Goal: Task Accomplishment & Management: Use online tool/utility

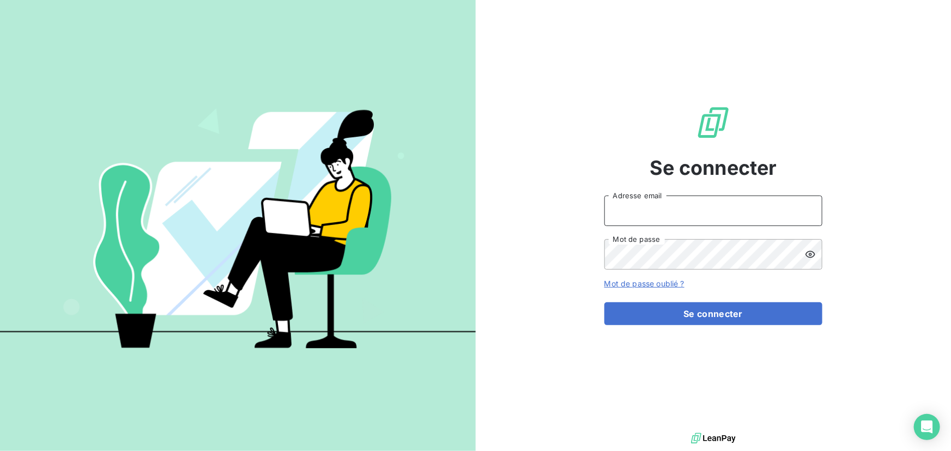
drag, startPoint x: 701, startPoint y: 213, endPoint x: 739, endPoint y: 219, distance: 38.6
click at [701, 213] on input "Adresse email" at bounding box center [714, 211] width 218 height 31
click at [808, 213] on keeper-lock "Open Keeper Popup" at bounding box center [807, 210] width 13 height 13
type input "[EMAIL_ADDRESS][DOMAIN_NAME]"
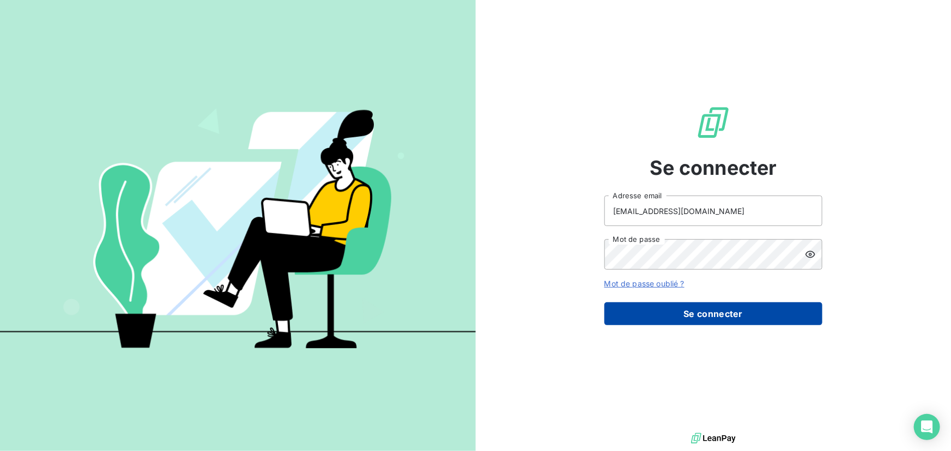
click at [725, 310] on button "Se connecter" at bounding box center [714, 314] width 218 height 23
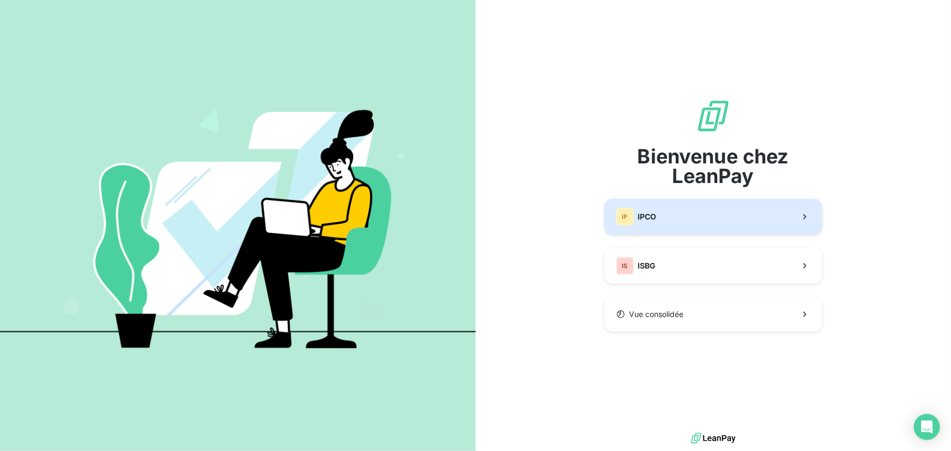
click at [734, 218] on button "IP IPCO" at bounding box center [714, 217] width 218 height 36
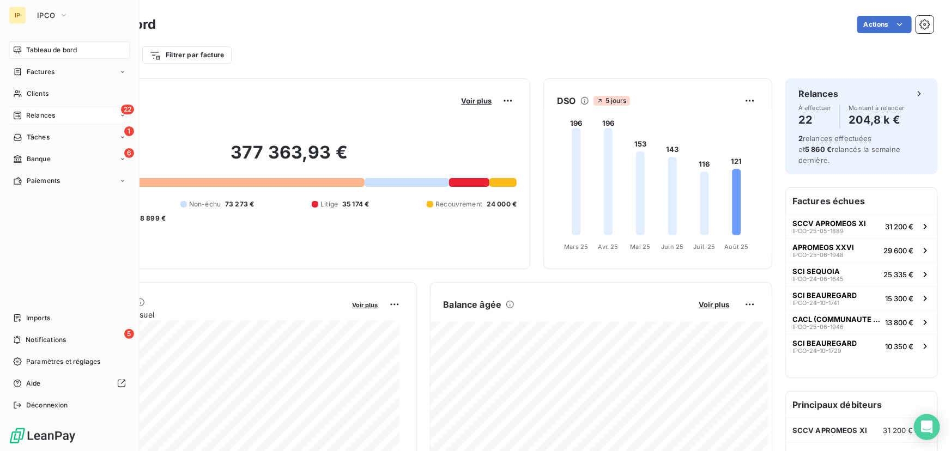
click at [33, 108] on div "22 Relances" at bounding box center [70, 115] width 122 height 17
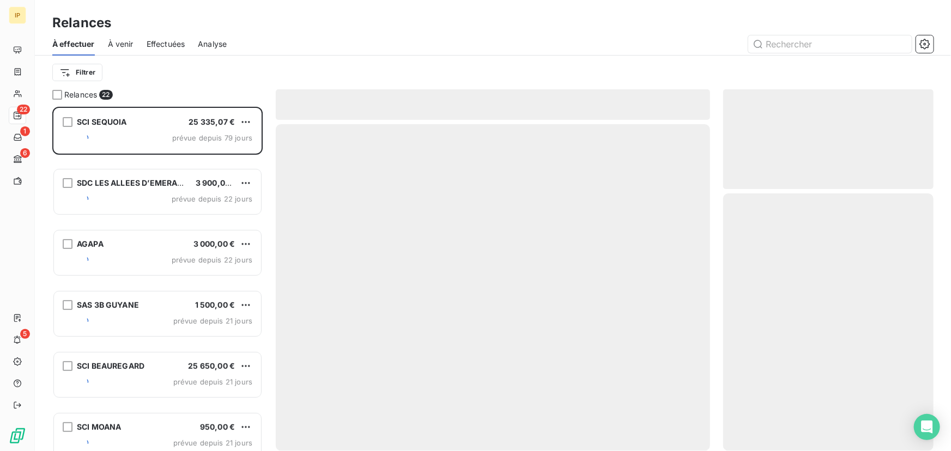
scroll to position [337, 203]
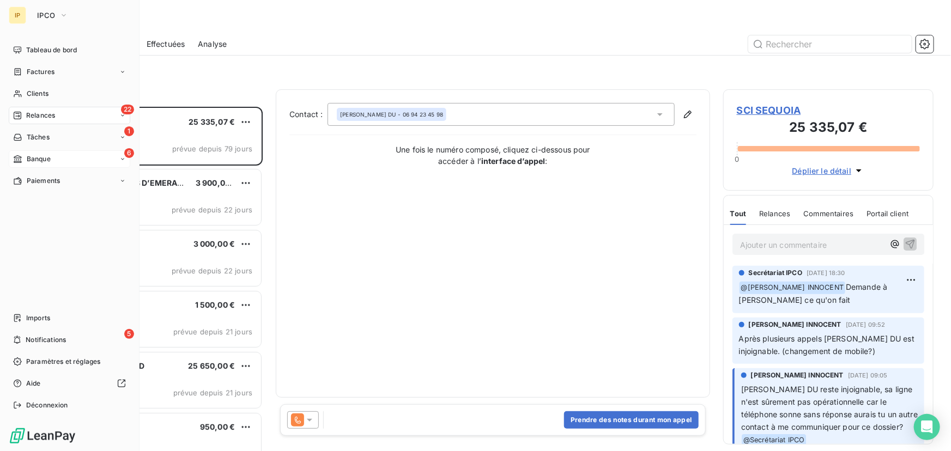
click at [26, 156] on div "Banque" at bounding box center [32, 159] width 38 height 10
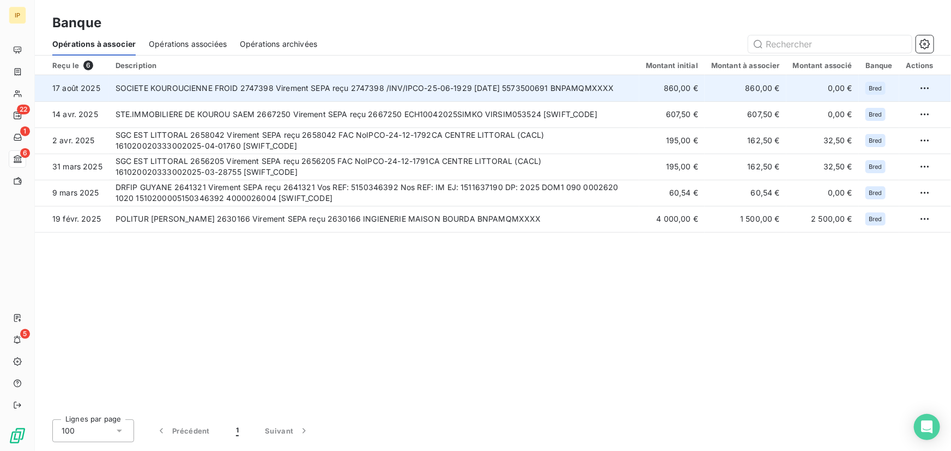
click at [417, 90] on td "SOCIETE KOUROUCIENNE FROID 2747398 Virement SEPA reçu 2747398 /INV/IPCO-25-06-1…" at bounding box center [374, 88] width 530 height 26
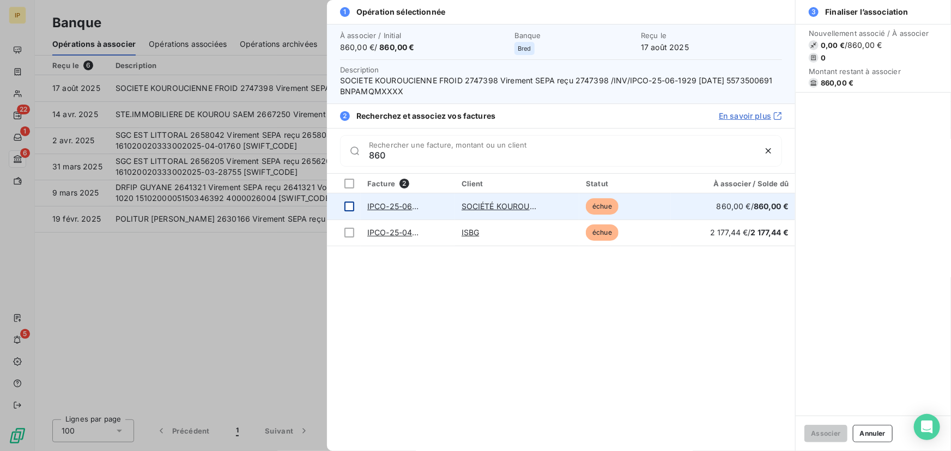
type input "860"
click at [349, 206] on div at bounding box center [350, 207] width 10 height 10
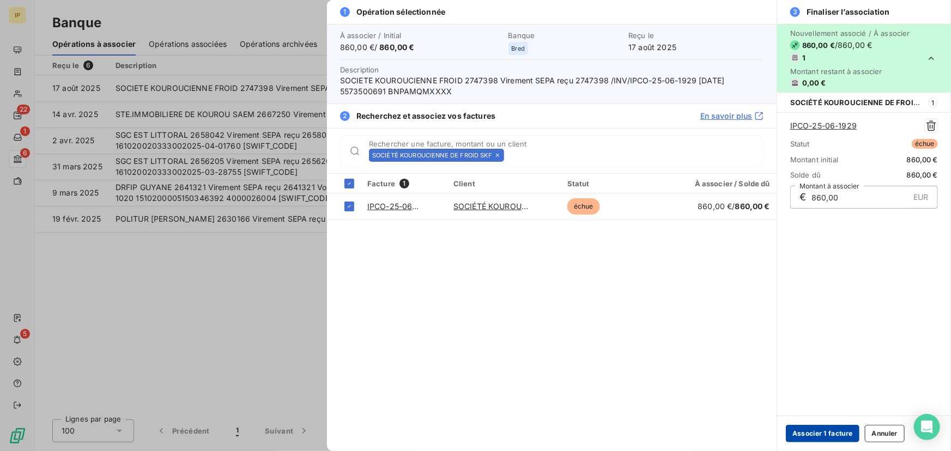
click at [813, 429] on button "Associer 1 facture" at bounding box center [823, 433] width 74 height 17
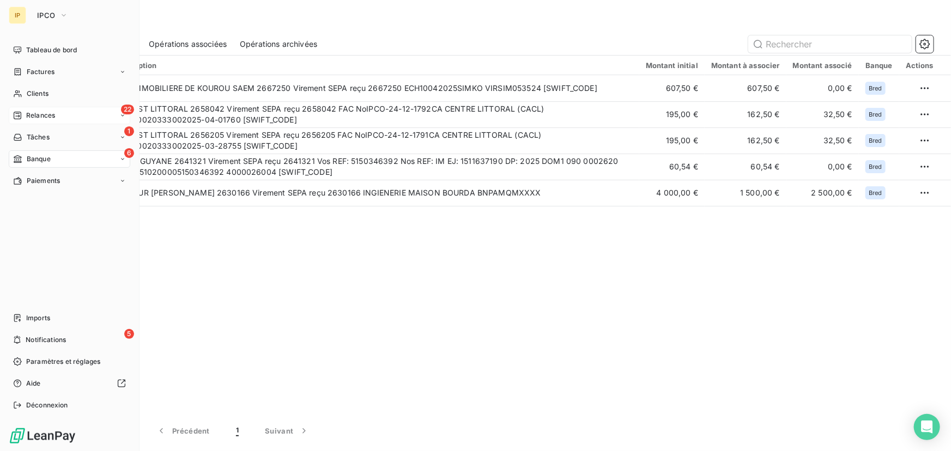
click at [41, 112] on span "Relances" at bounding box center [40, 116] width 29 height 10
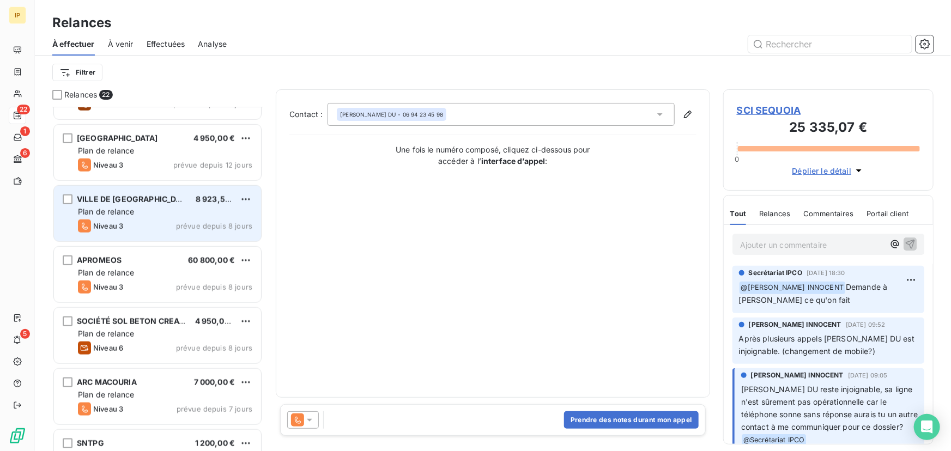
scroll to position [562, 0]
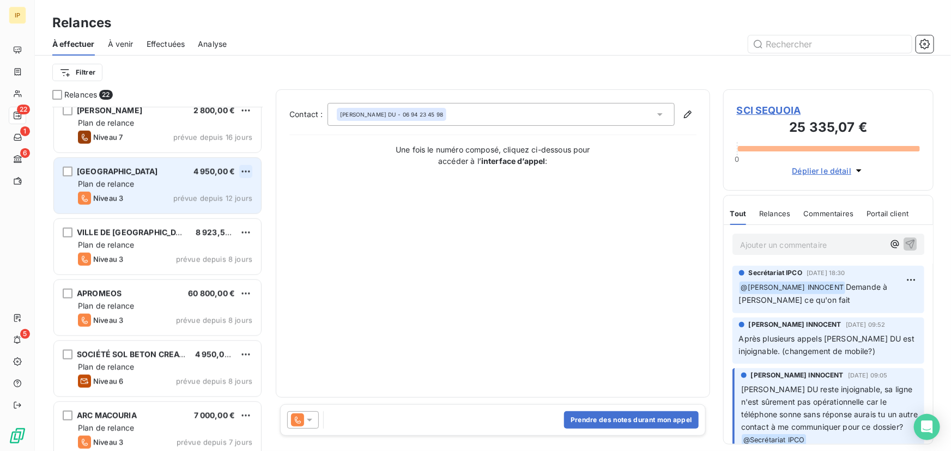
click at [245, 168] on html "IP 22 1 6 5 Relances À effectuer À venir Effectuées Analyse Filtrer Relances 22…" at bounding box center [475, 225] width 951 height 451
click at [227, 190] on div "Replanifier cette action" at bounding box center [199, 193] width 98 height 17
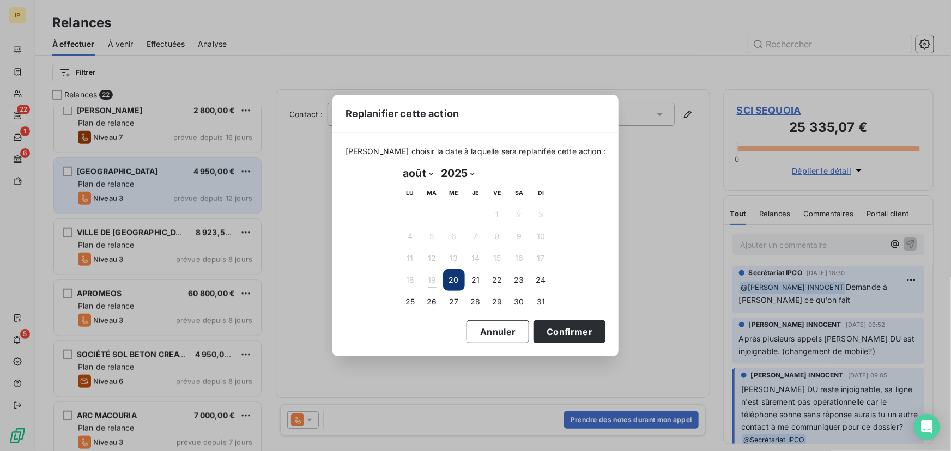
click at [424, 174] on select "janvier février mars avril mai juin juillet août septembre octobre novembre déc…" at bounding box center [419, 173] width 38 height 17
select select "8"
click at [400, 165] on select "janvier février mars avril mai juin juillet août septembre octobre novembre déc…" at bounding box center [419, 173] width 38 height 17
click at [410, 231] on button "8" at bounding box center [411, 237] width 22 height 22
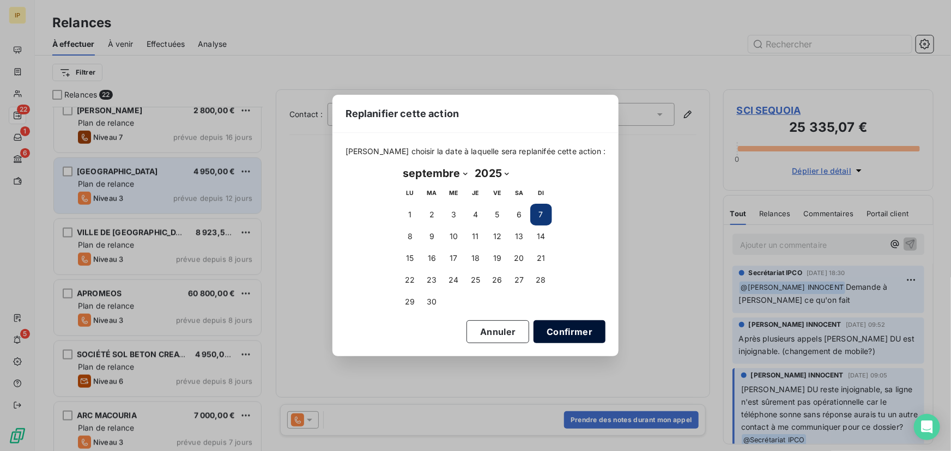
click at [540, 328] on button "Confirmer" at bounding box center [570, 332] width 72 height 23
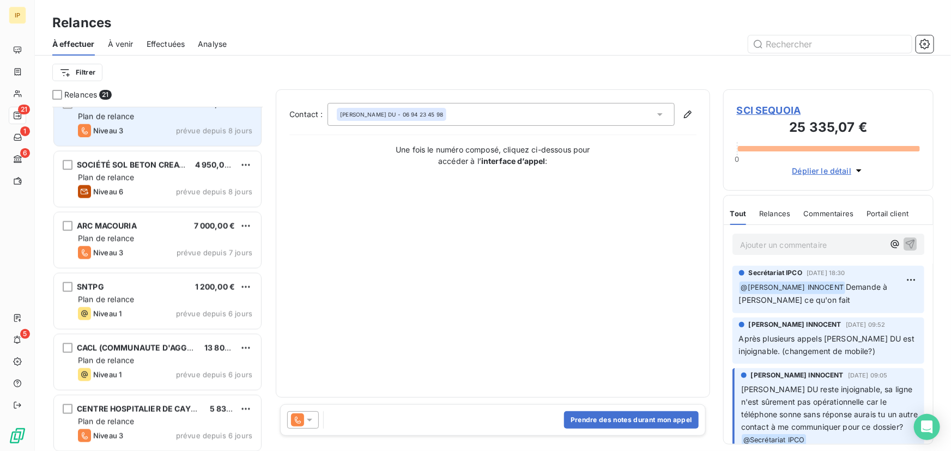
scroll to position [694, 0]
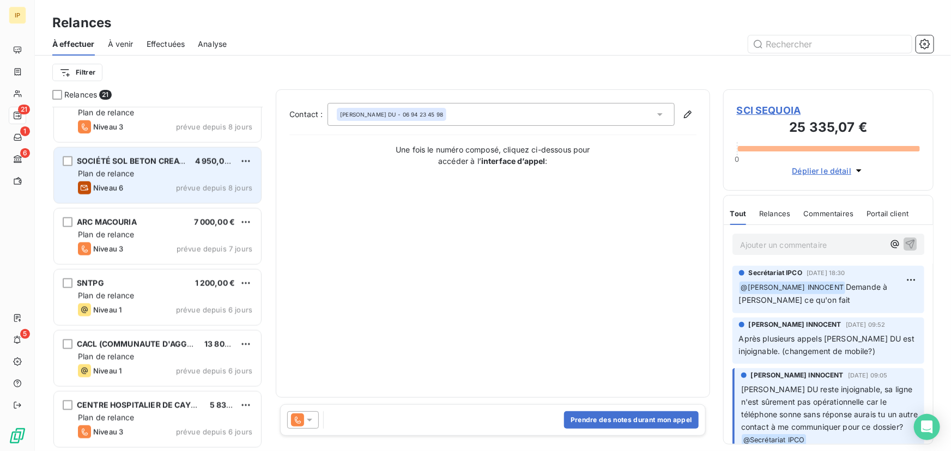
click at [169, 172] on div "Plan de relance" at bounding box center [165, 173] width 174 height 11
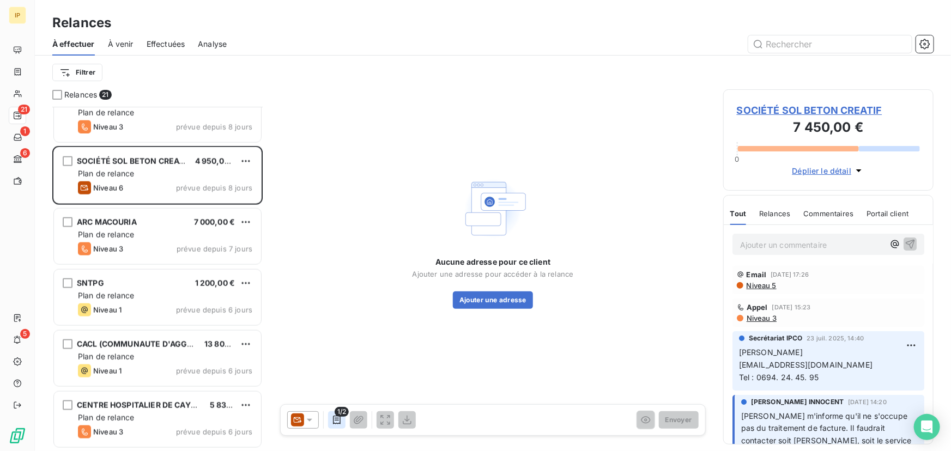
click at [334, 420] on icon "button" at bounding box center [336, 420] width 11 height 11
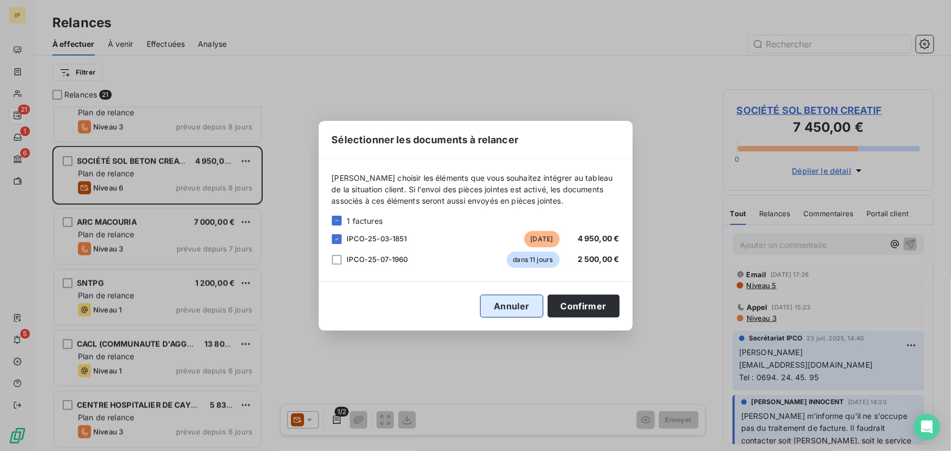
click at [502, 306] on button "Annuler" at bounding box center [511, 306] width 63 height 23
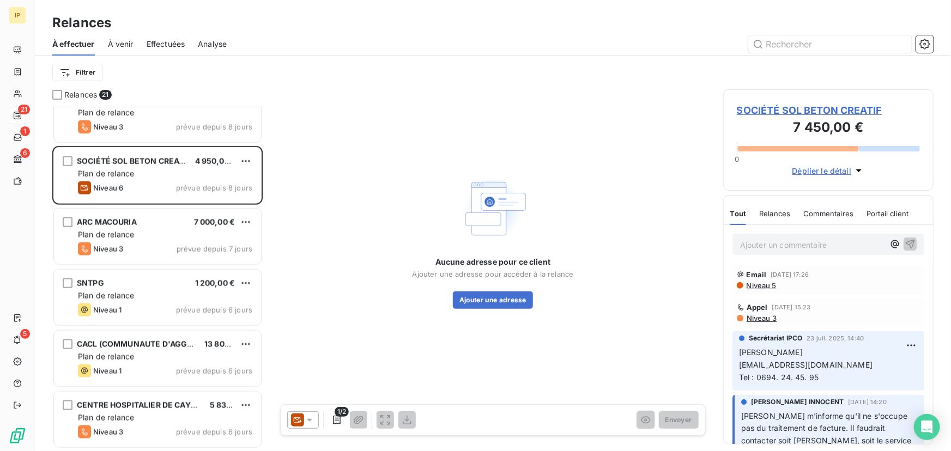
click at [297, 418] on icon at bounding box center [298, 420] width 8 height 5
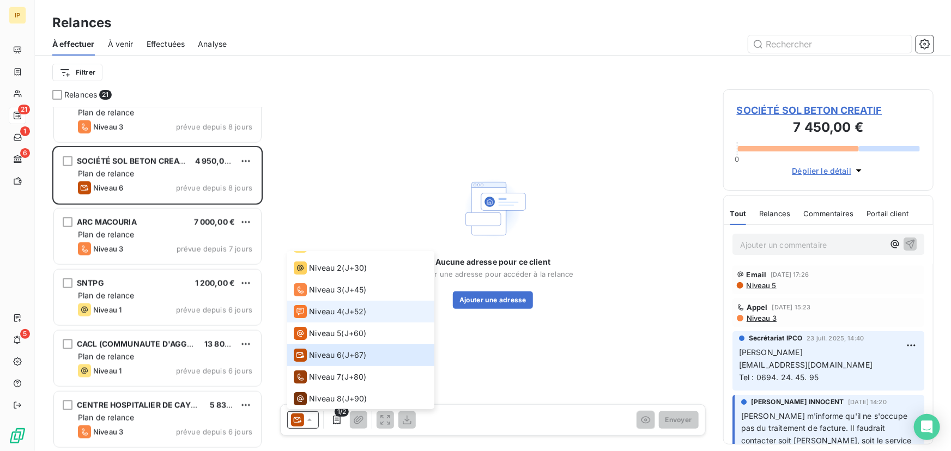
scroll to position [38, 0]
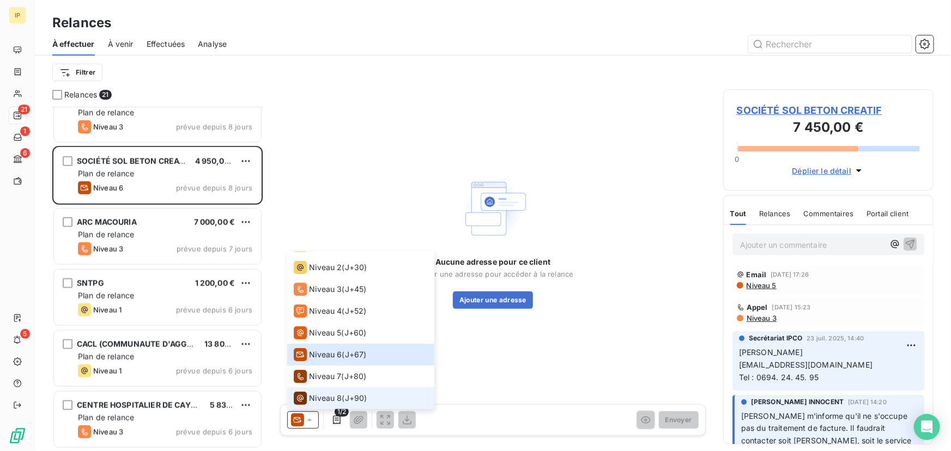
click at [330, 393] on span "Niveau 8" at bounding box center [325, 398] width 33 height 11
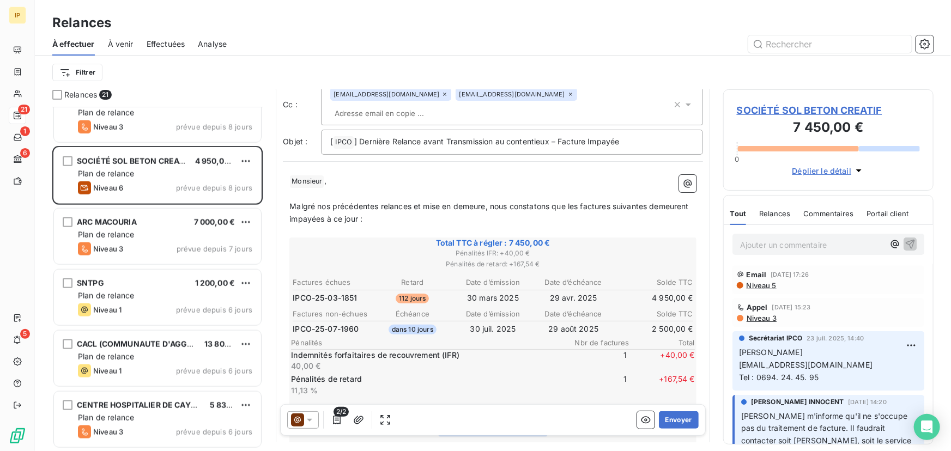
scroll to position [33, 0]
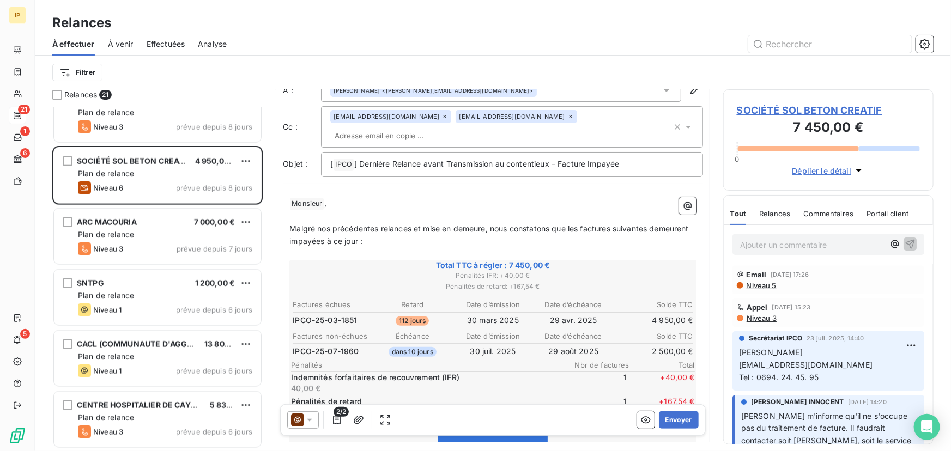
click at [817, 379] on span "Tel : 0694. 24. 45. 95" at bounding box center [779, 377] width 80 height 9
drag, startPoint x: 817, startPoint y: 379, endPoint x: 757, endPoint y: 384, distance: 60.1
click at [757, 384] on p "[PERSON_NAME] [EMAIL_ADDRESS][DOMAIN_NAME] Tel : 0694. 24. 45. 95" at bounding box center [828, 366] width 179 height 38
copy span "0694. 24. 45. 95"
click at [818, 110] on span "SOCIÉTÉ SOL BETON CREATIF" at bounding box center [828, 110] width 183 height 15
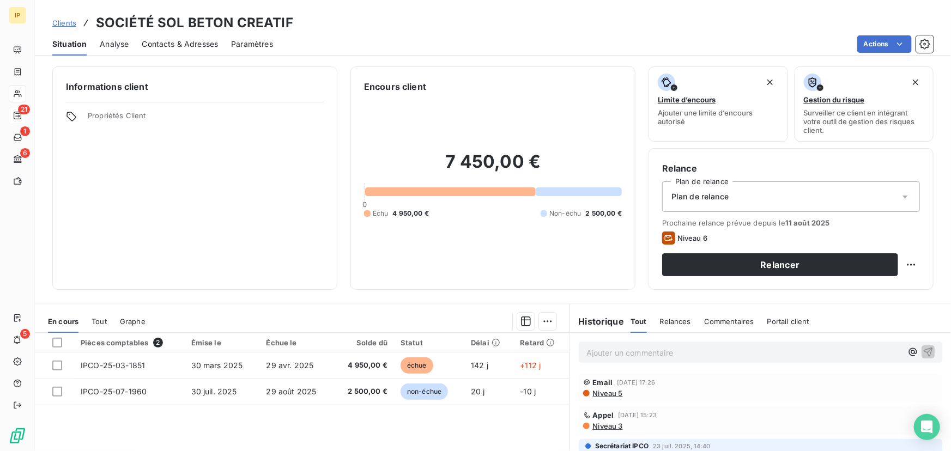
click at [196, 44] on span "Contacts & Adresses" at bounding box center [180, 44] width 76 height 11
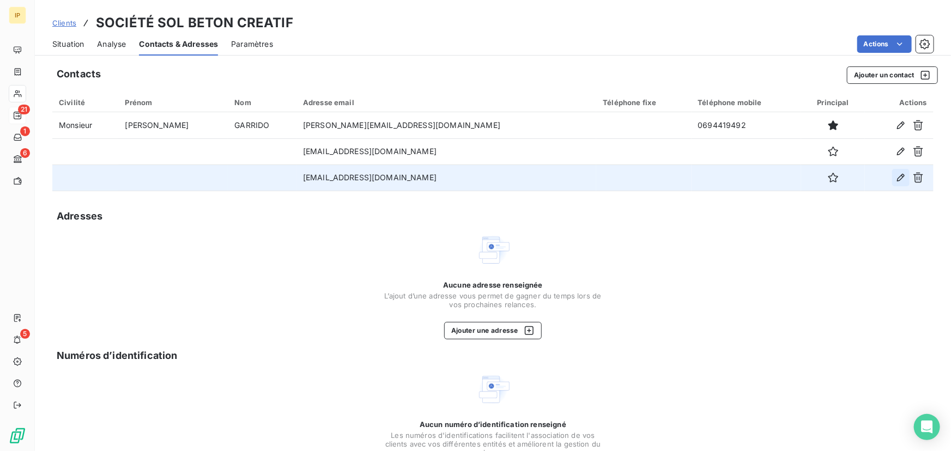
click at [897, 179] on icon "button" at bounding box center [901, 177] width 11 height 11
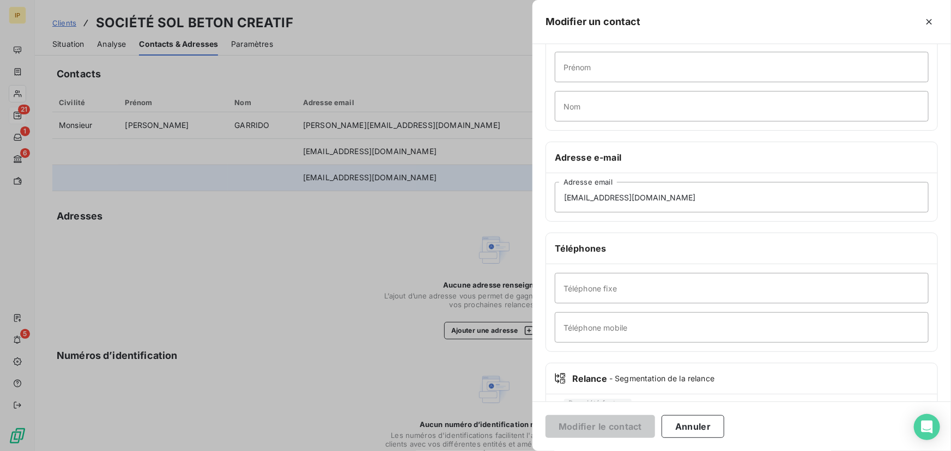
scroll to position [99, 0]
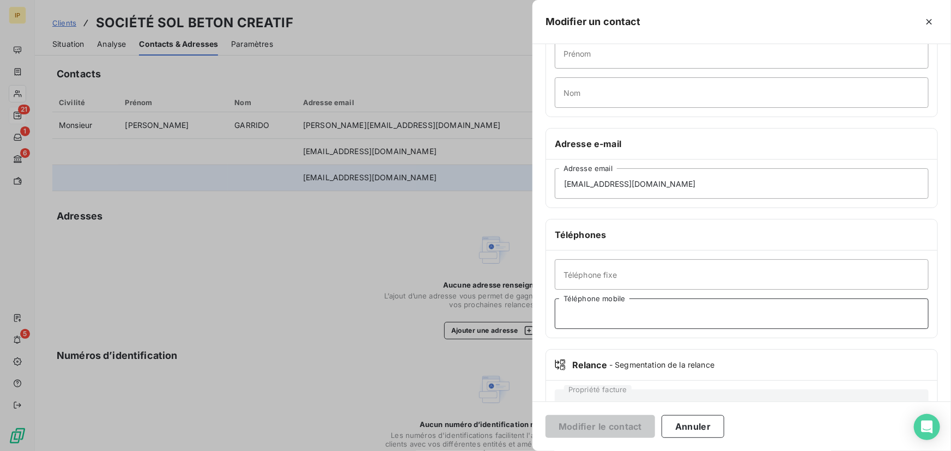
click at [589, 310] on input "Téléphone mobile" at bounding box center [742, 314] width 374 height 31
paste input "0694. 24. 45. 95"
click at [586, 312] on input "0694. 24. 45. 95" at bounding box center [742, 314] width 374 height 31
click at [599, 311] on input "069424. 45. 95" at bounding box center [742, 314] width 374 height 31
click at [601, 313] on input "06942445. 95" at bounding box center [742, 314] width 374 height 31
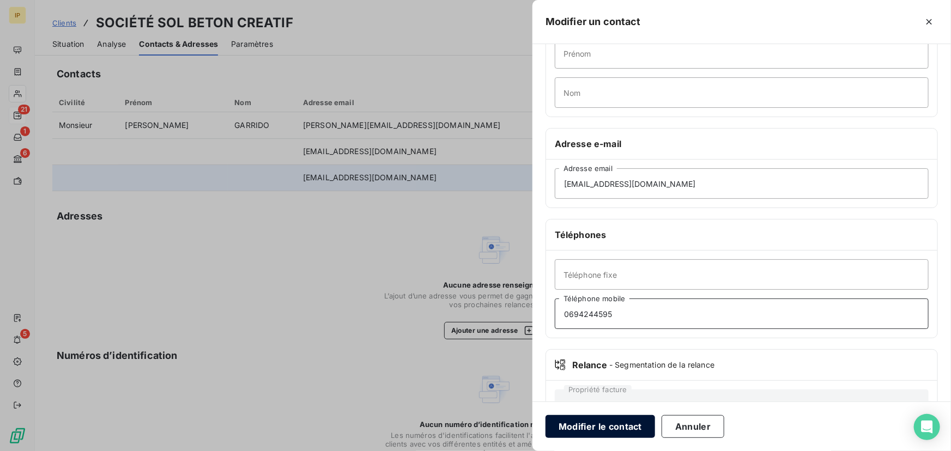
type input "0694244595"
click at [609, 422] on button "Modifier le contact" at bounding box center [601, 426] width 110 height 23
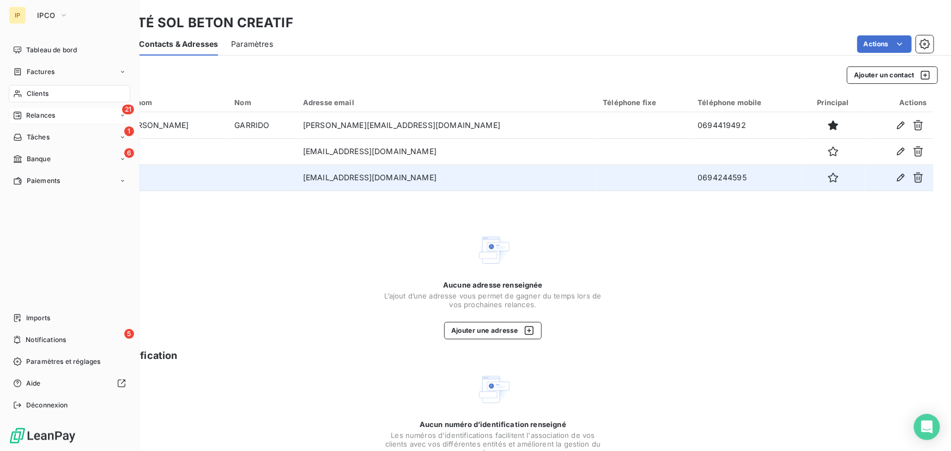
click at [41, 118] on span "Relances" at bounding box center [40, 116] width 29 height 10
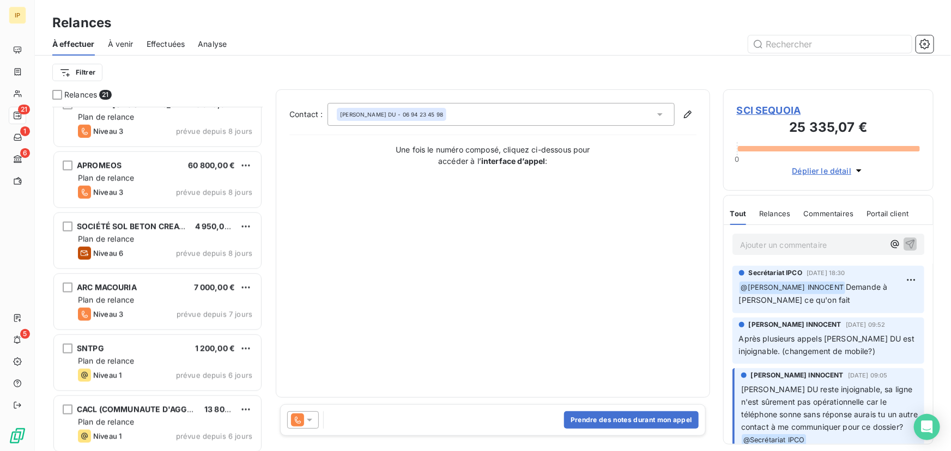
scroll to position [661, 0]
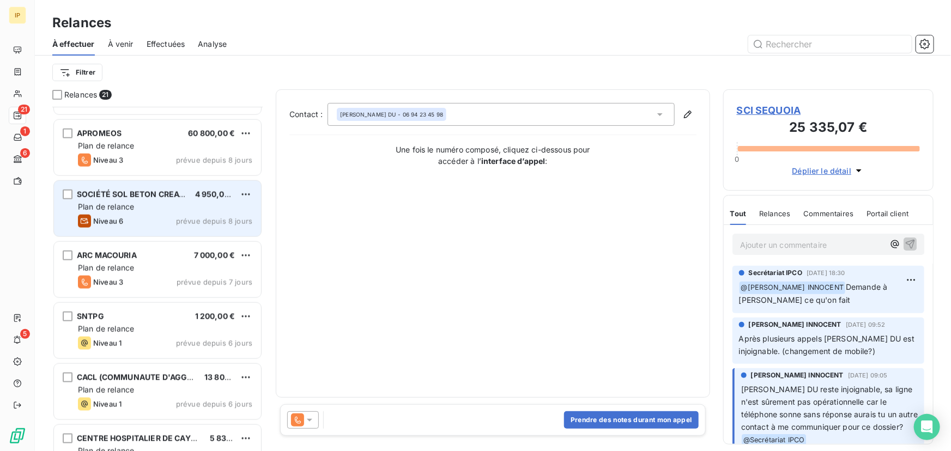
click at [161, 202] on div "Plan de relance" at bounding box center [165, 207] width 174 height 11
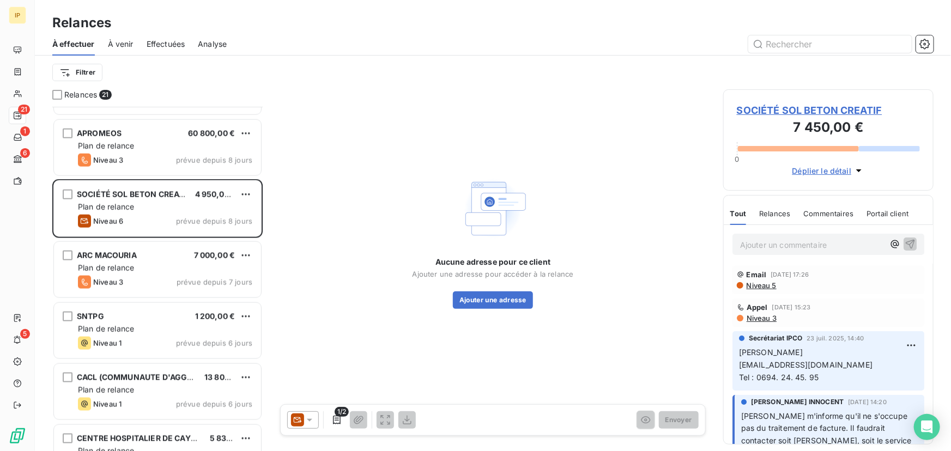
click at [311, 415] on icon at bounding box center [309, 420] width 11 height 11
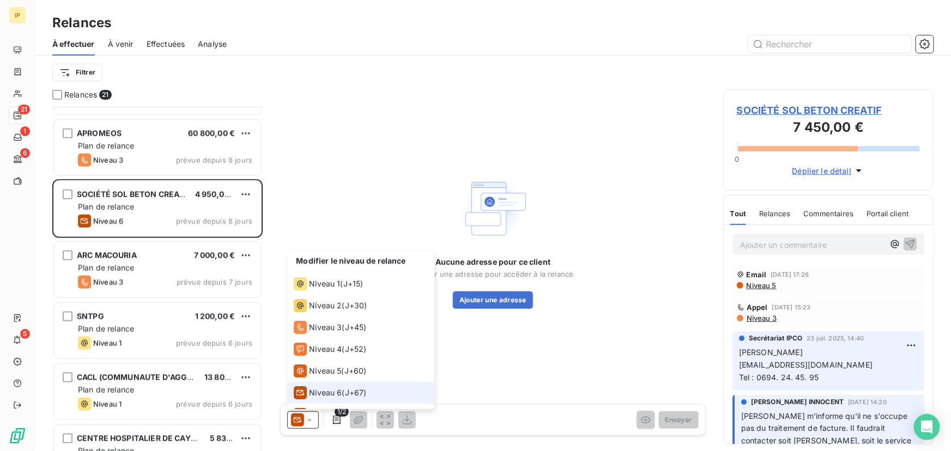
click at [311, 415] on icon at bounding box center [309, 420] width 11 height 11
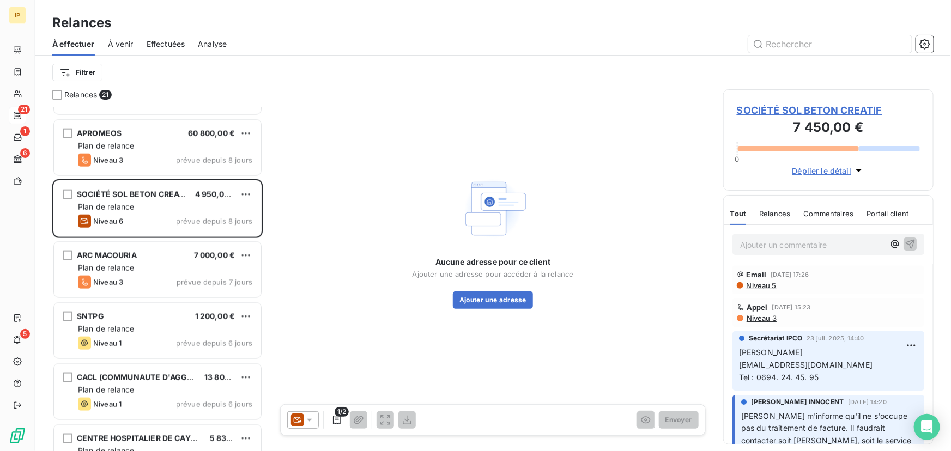
click at [311, 415] on icon at bounding box center [309, 420] width 11 height 11
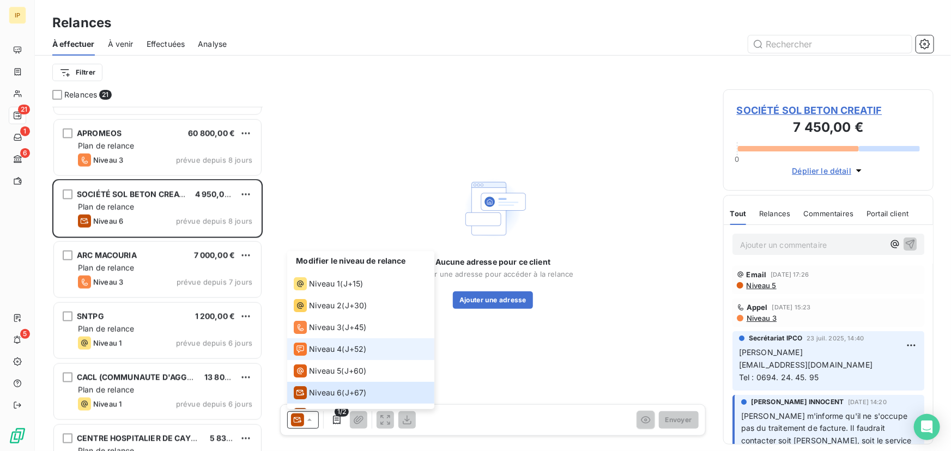
click at [327, 349] on span "Niveau 4" at bounding box center [325, 349] width 33 height 11
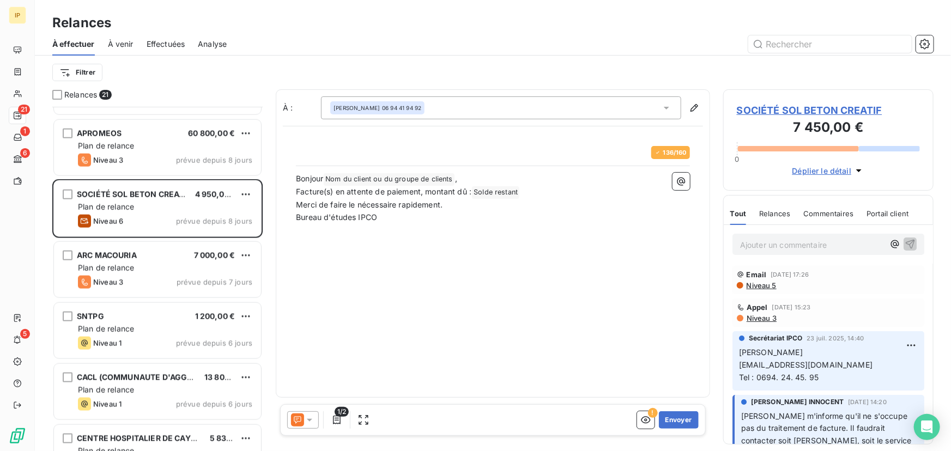
scroll to position [337, 203]
click at [375, 104] on span "[PERSON_NAME]" at bounding box center [357, 108] width 46 height 8
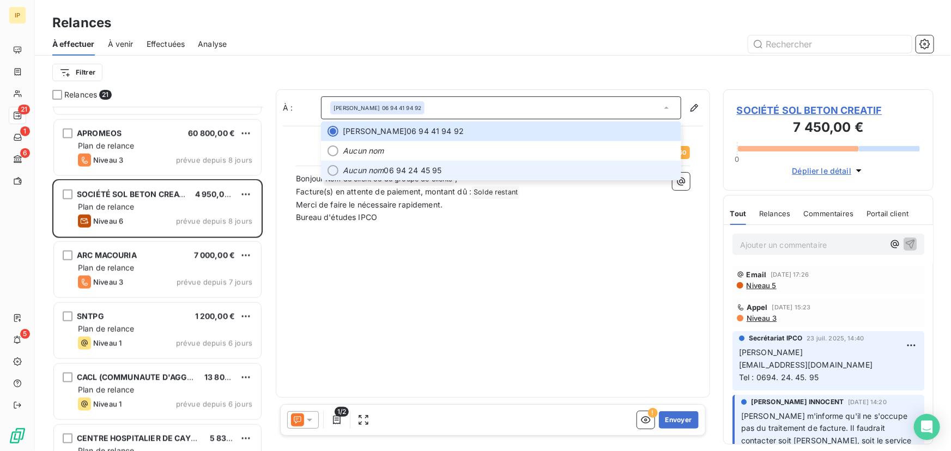
click at [365, 166] on em "Aucun nom" at bounding box center [363, 170] width 41 height 11
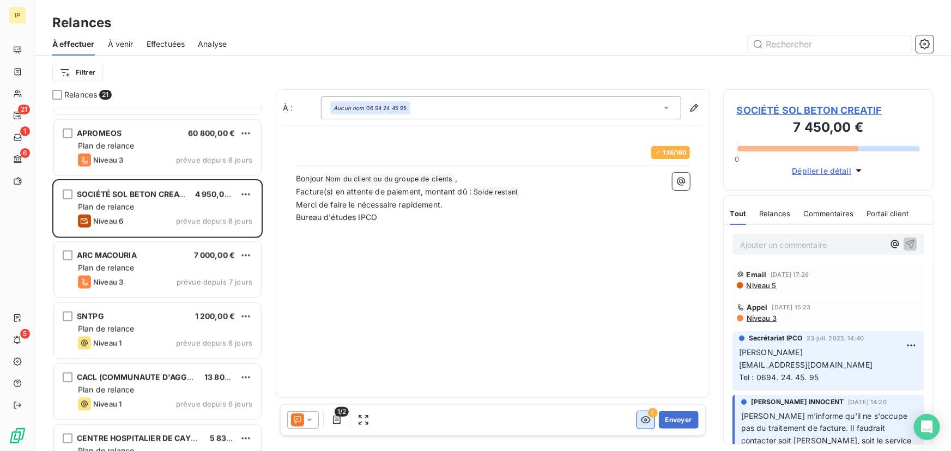
click at [645, 416] on icon "button" at bounding box center [646, 420] width 11 height 11
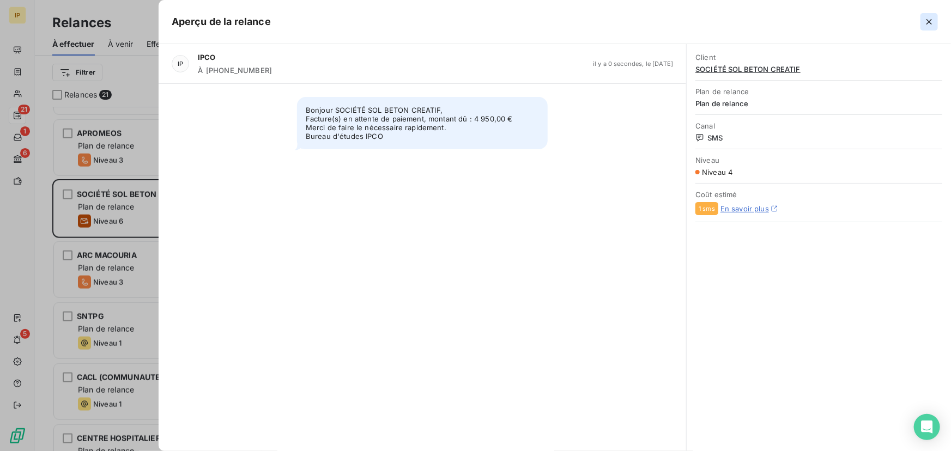
click at [928, 21] on icon "button" at bounding box center [929, 21] width 5 height 5
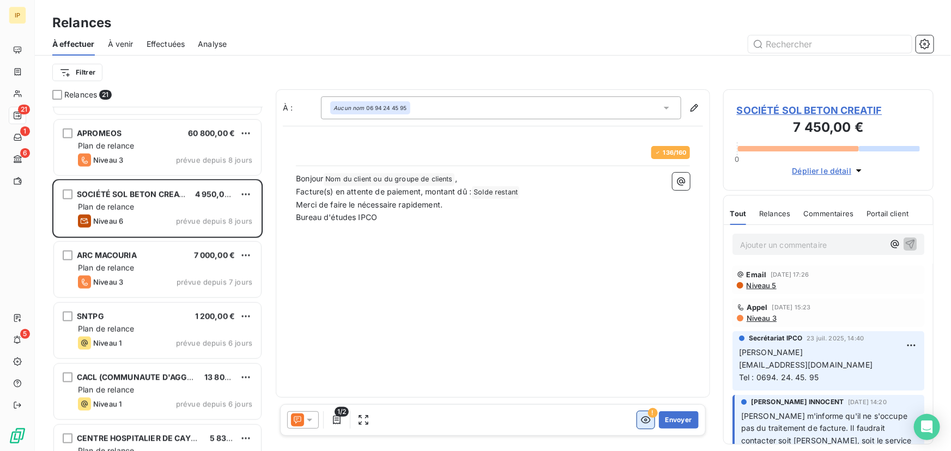
click at [641, 421] on icon "button" at bounding box center [646, 420] width 11 height 11
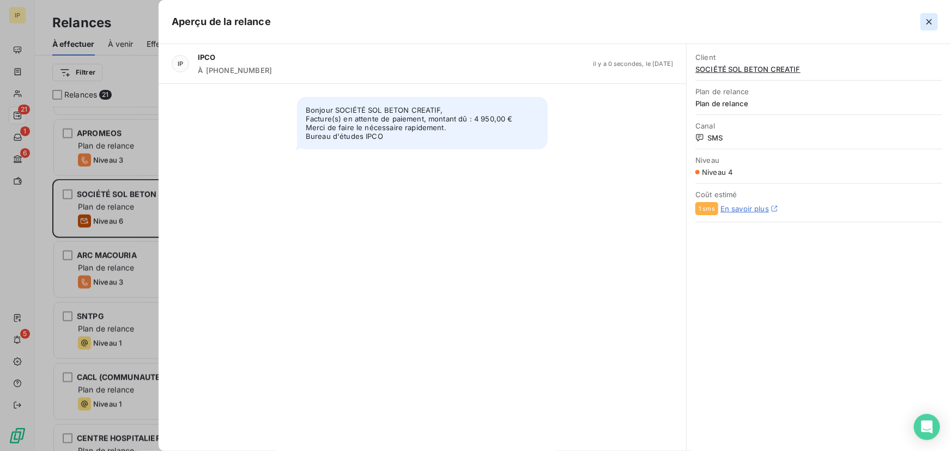
click at [929, 22] on icon "button" at bounding box center [929, 21] width 5 height 5
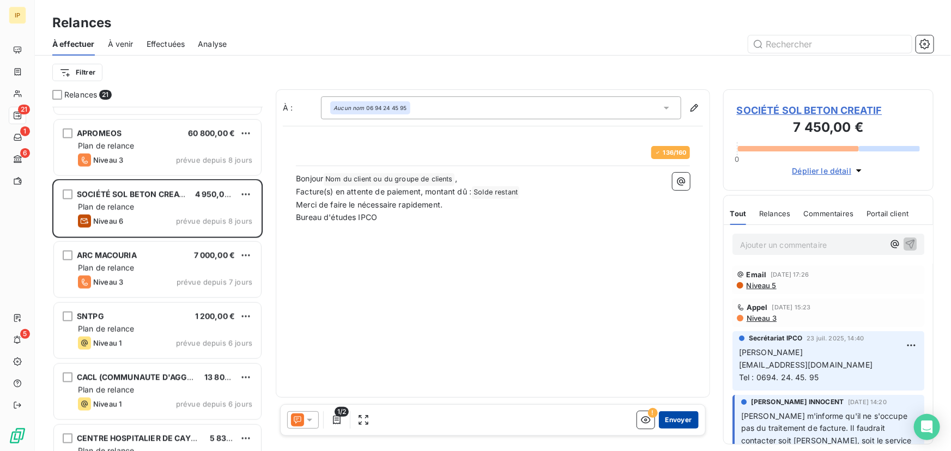
click at [674, 418] on button "Envoyer" at bounding box center [679, 420] width 40 height 17
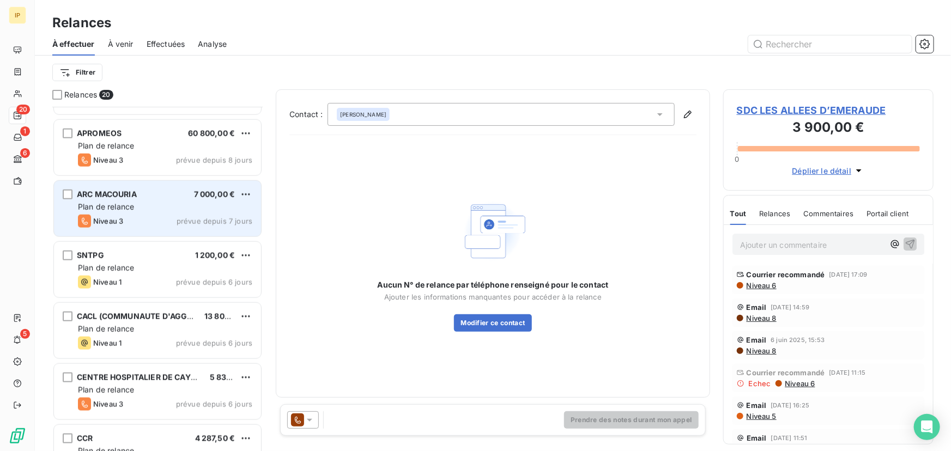
click at [181, 199] on div "ARC MACOURIA 7 000,00 € Plan de relance Niveau 3 prévue depuis 7 jours" at bounding box center [157, 209] width 207 height 56
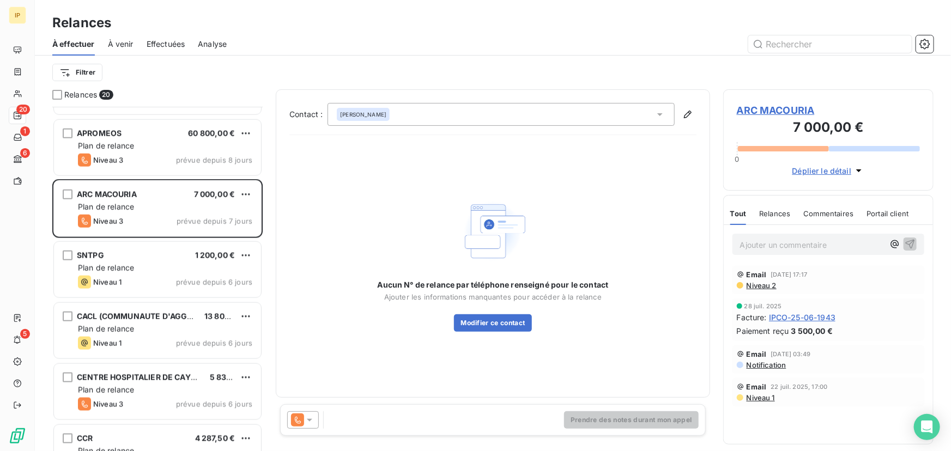
click at [305, 417] on icon at bounding box center [309, 420] width 11 height 11
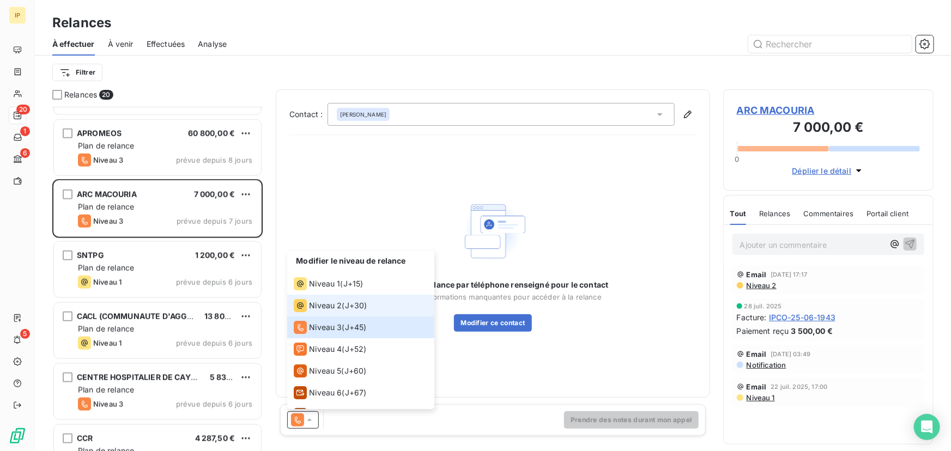
click at [334, 306] on span "Niveau 2" at bounding box center [325, 305] width 33 height 11
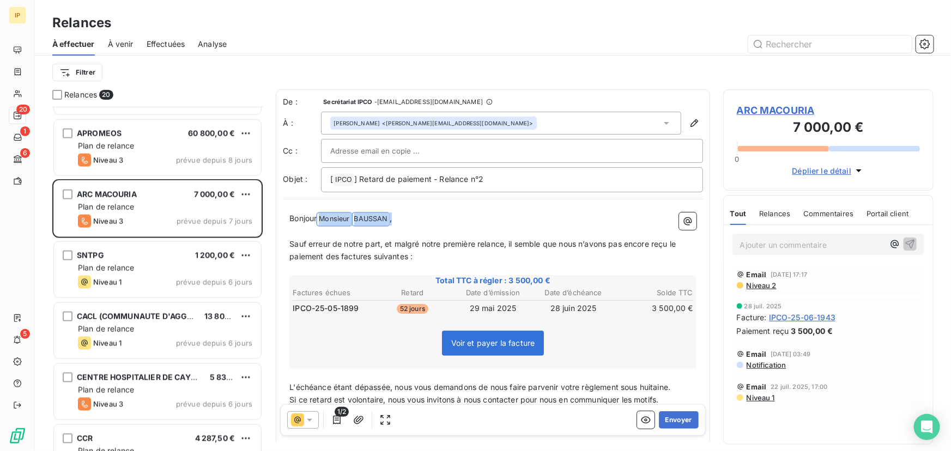
drag, startPoint x: 398, startPoint y: 216, endPoint x: 319, endPoint y: 222, distance: 79.3
click at [319, 222] on p "Bonjour Monsieur ﻿ ﻿ BAUSSAN ﻿ ," at bounding box center [492, 219] width 407 height 13
click at [366, 255] on span "Sauf erreur de notre part, et malgré notre première relance, il semble que nous…" at bounding box center [483, 250] width 389 height 22
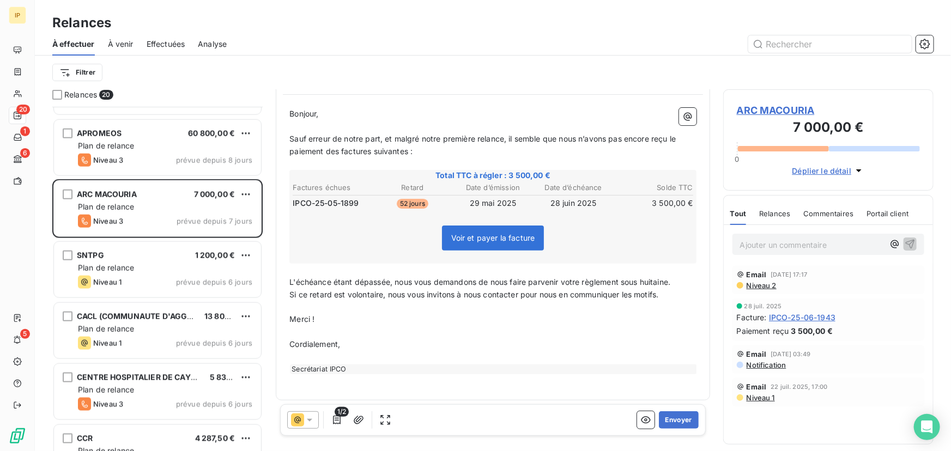
scroll to position [106, 0]
click at [663, 420] on button "Envoyer" at bounding box center [679, 420] width 40 height 17
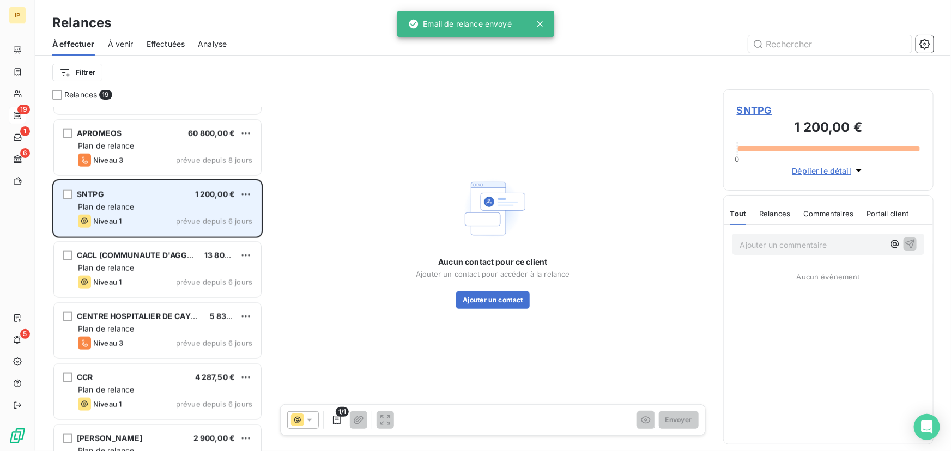
click at [175, 206] on div "Plan de relance" at bounding box center [165, 207] width 174 height 11
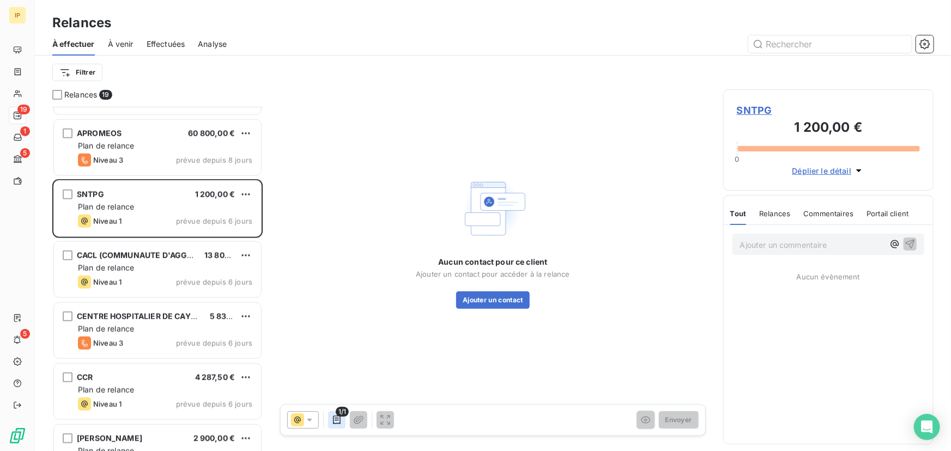
click at [342, 419] on icon "button" at bounding box center [336, 420] width 11 height 11
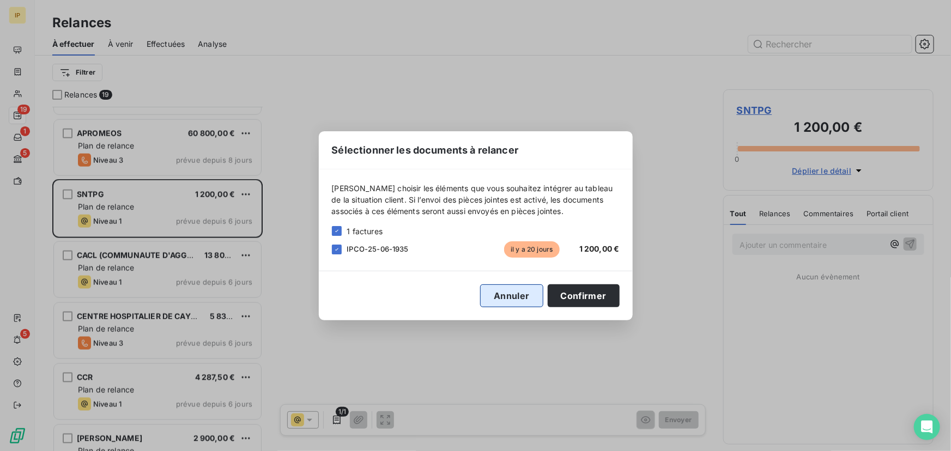
click at [528, 297] on button "Annuler" at bounding box center [511, 296] width 63 height 23
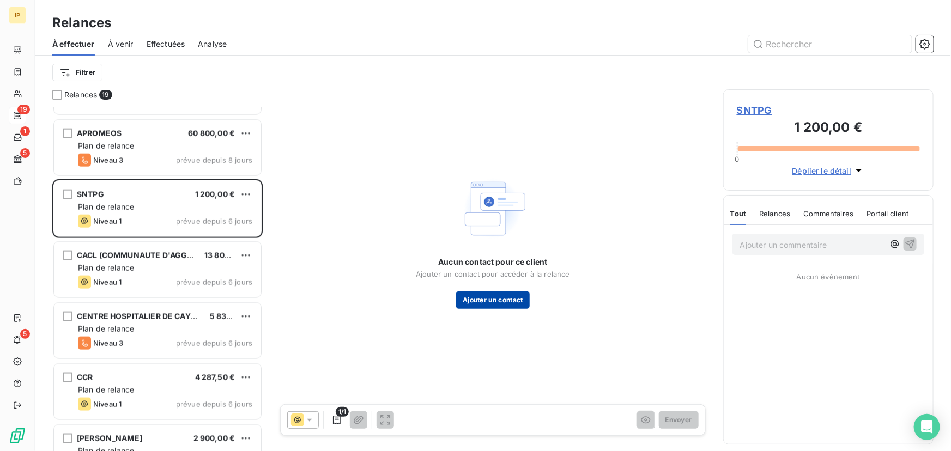
click at [497, 304] on button "Ajouter un contact" at bounding box center [493, 300] width 74 height 17
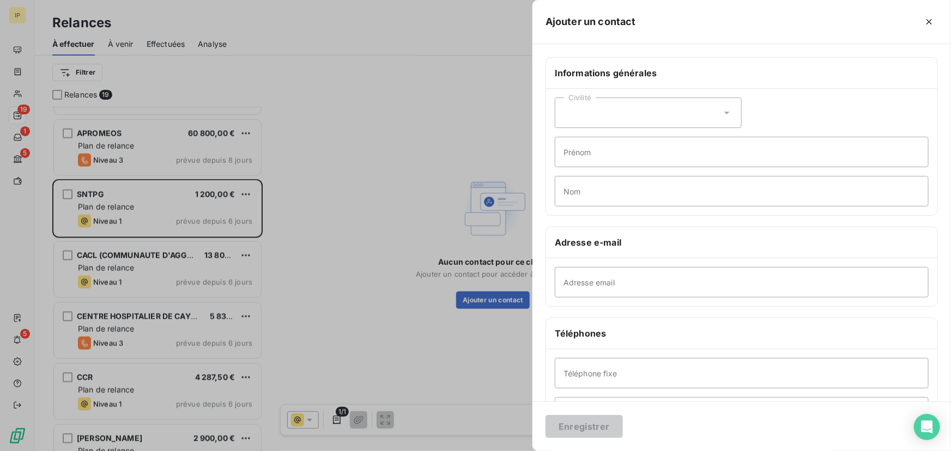
click at [608, 115] on div "Civilité" at bounding box center [648, 113] width 187 height 31
click at [595, 156] on span "Monsieur" at bounding box center [593, 160] width 33 height 10
click at [584, 278] on input "Adresse email" at bounding box center [742, 282] width 374 height 31
paste input "[PERSON_NAME][EMAIL_ADDRESS][DOMAIN_NAME]"
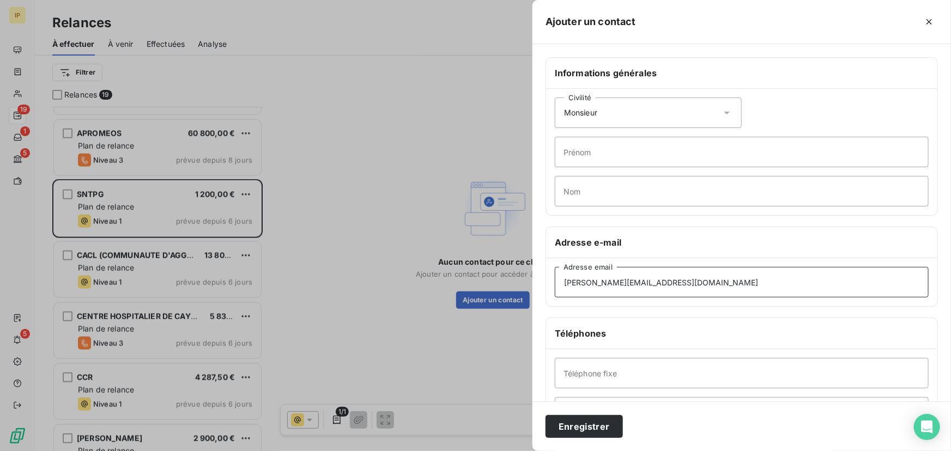
type input "[PERSON_NAME][EMAIL_ADDRESS][DOMAIN_NAME]"
click at [587, 164] on input "Prénom" at bounding box center [742, 152] width 374 height 31
type input "[PERSON_NAME]"
type input "LEBLANC"
click at [587, 420] on button "Enregistrer" at bounding box center [584, 426] width 77 height 23
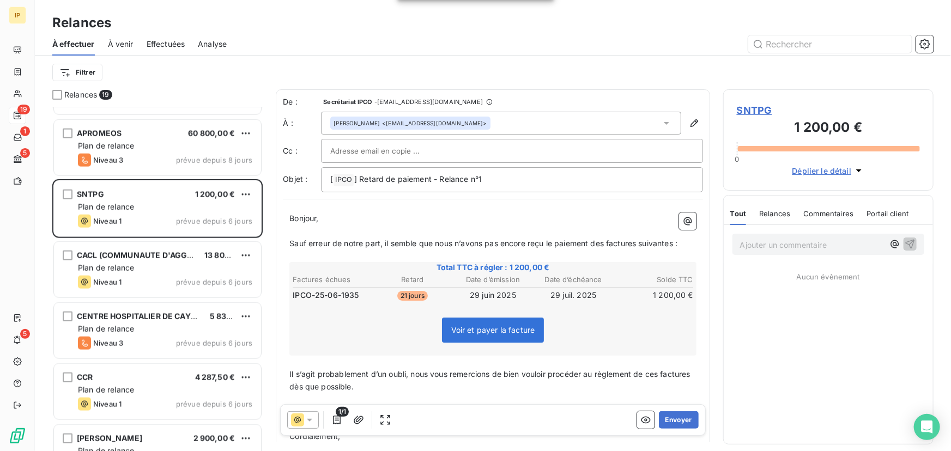
click at [756, 103] on span "SNTPG" at bounding box center [828, 110] width 183 height 15
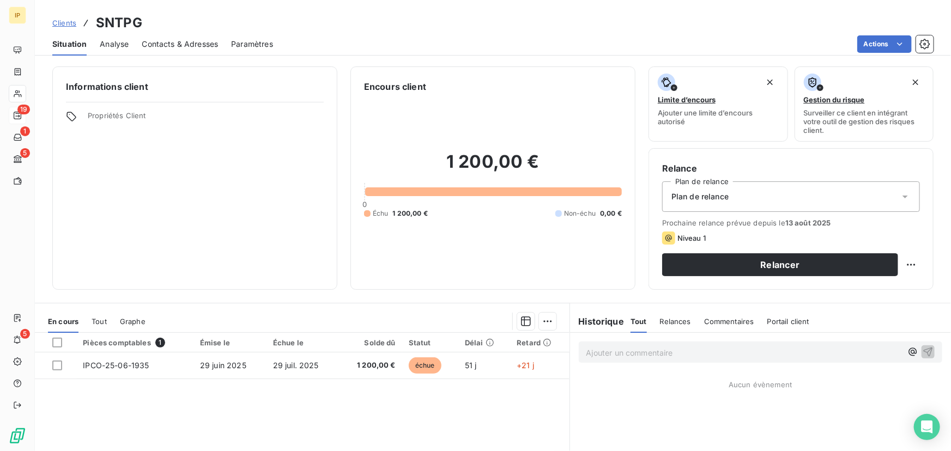
click at [164, 44] on span "Contacts & Adresses" at bounding box center [180, 44] width 76 height 11
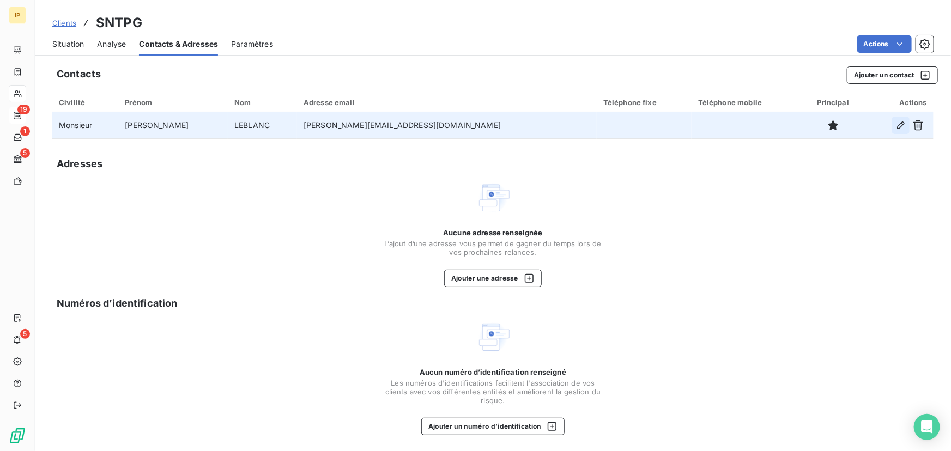
click at [896, 124] on icon "button" at bounding box center [901, 125] width 11 height 11
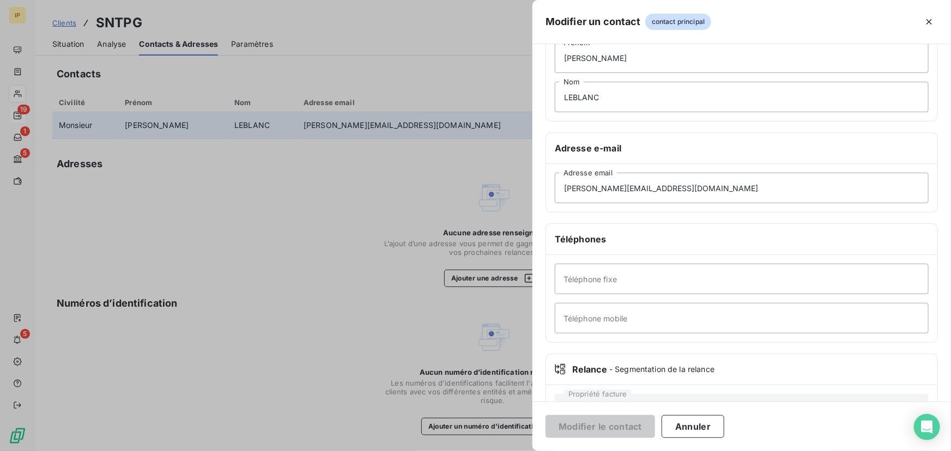
scroll to position [99, 0]
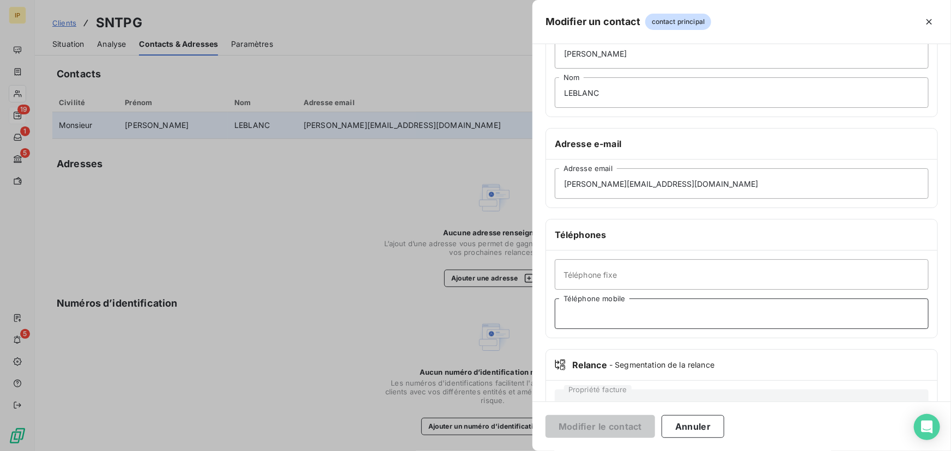
click at [591, 313] on input "Téléphone mobile" at bounding box center [742, 314] width 374 height 31
paste input "0694 21 81 92"
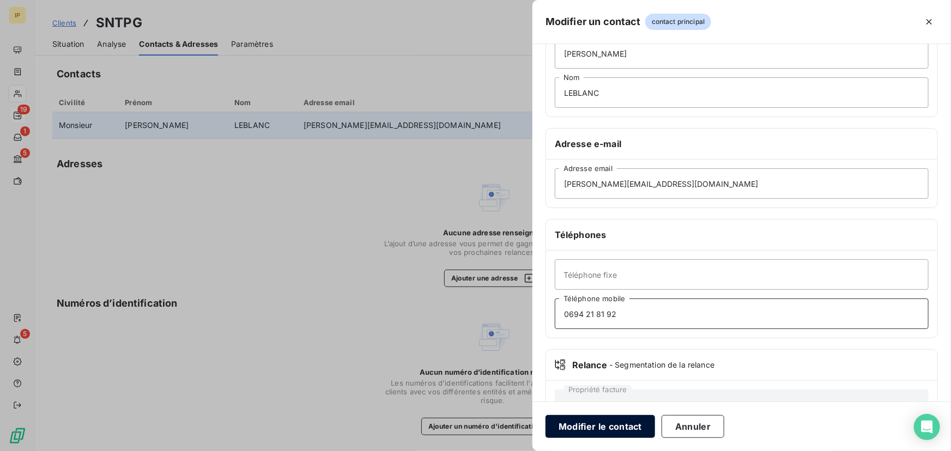
type input "0694 21 81 92"
click at [613, 423] on button "Modifier le contact" at bounding box center [601, 426] width 110 height 23
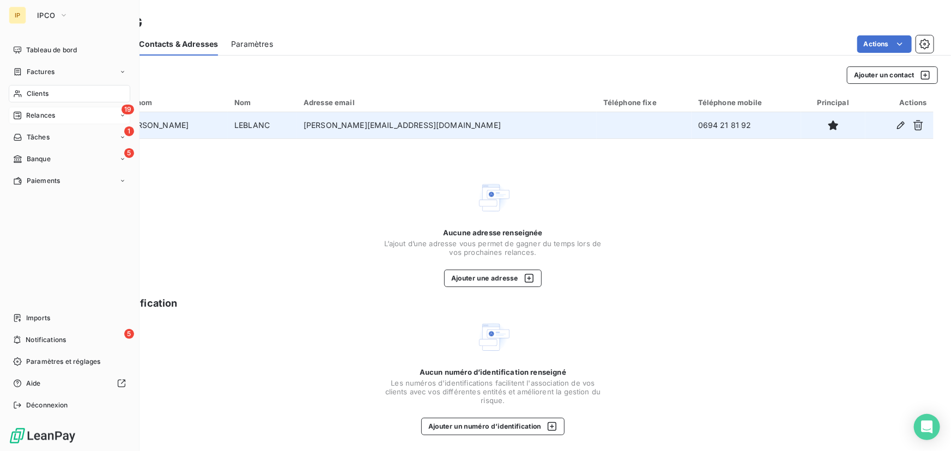
click at [22, 112] on div "Relances" at bounding box center [34, 116] width 42 height 10
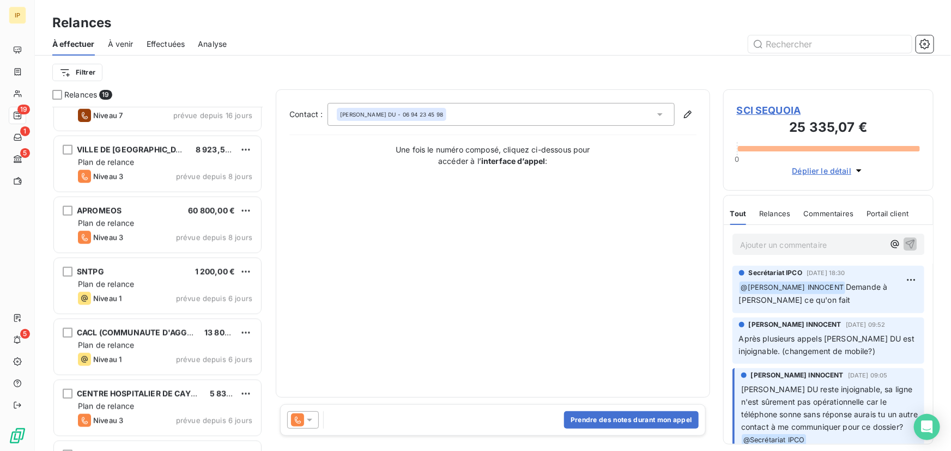
scroll to position [595, 0]
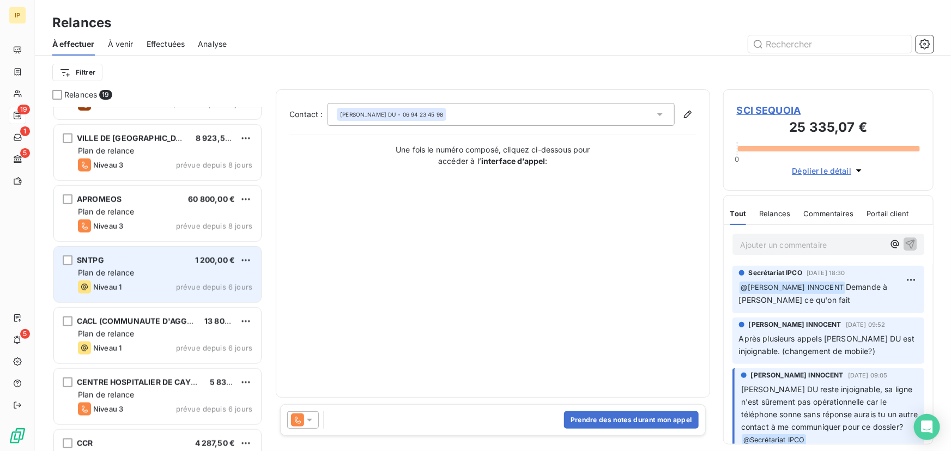
click at [148, 273] on div "Plan de relance" at bounding box center [165, 273] width 174 height 11
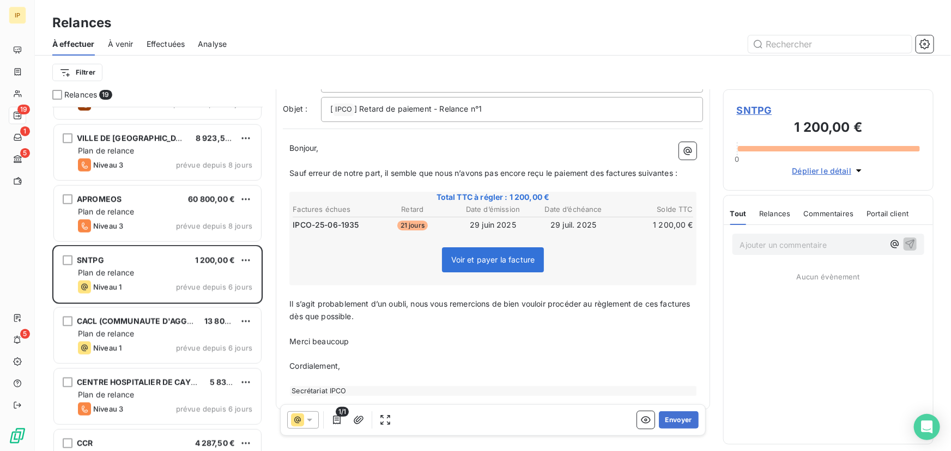
scroll to position [82, 0]
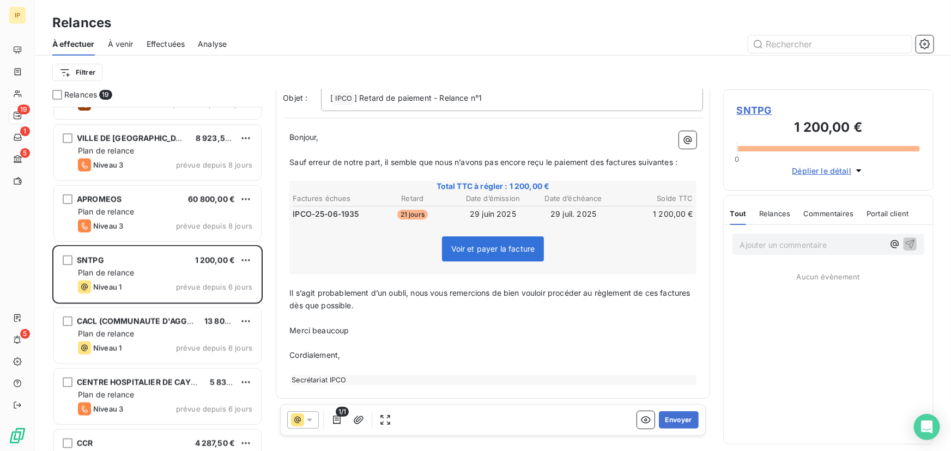
click at [778, 213] on span "Relances" at bounding box center [774, 213] width 31 height 9
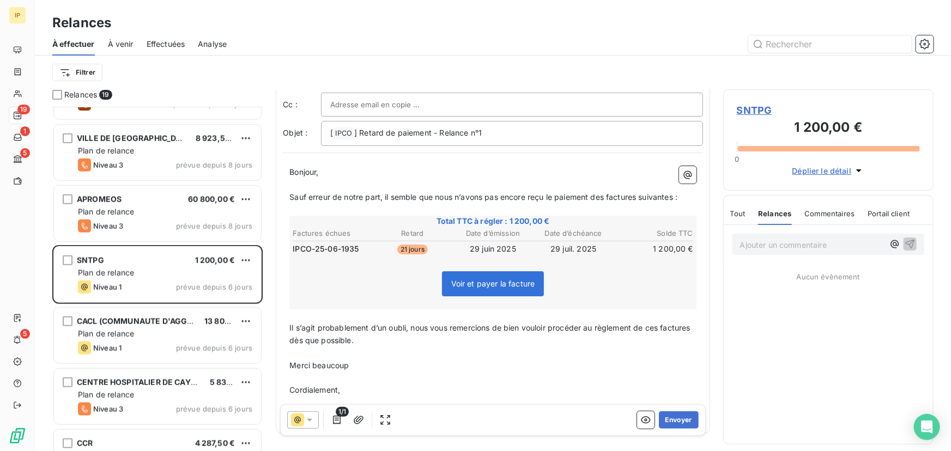
scroll to position [16, 0]
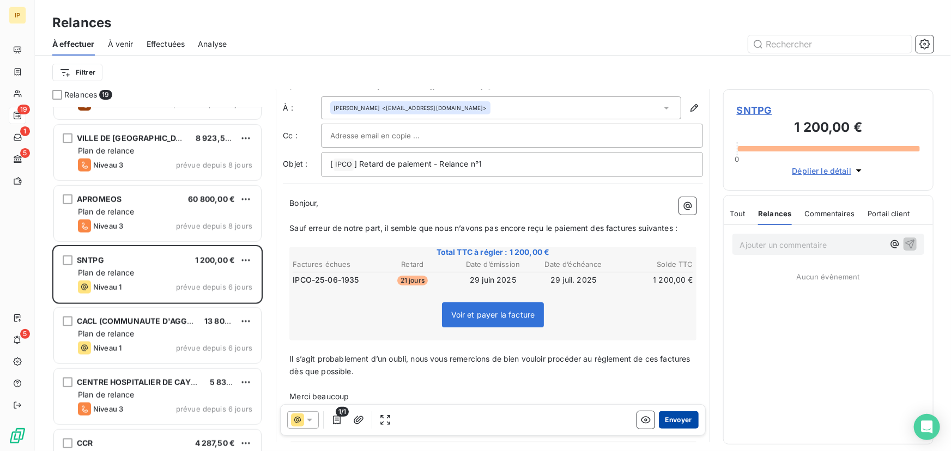
click at [670, 422] on button "Envoyer" at bounding box center [679, 420] width 40 height 17
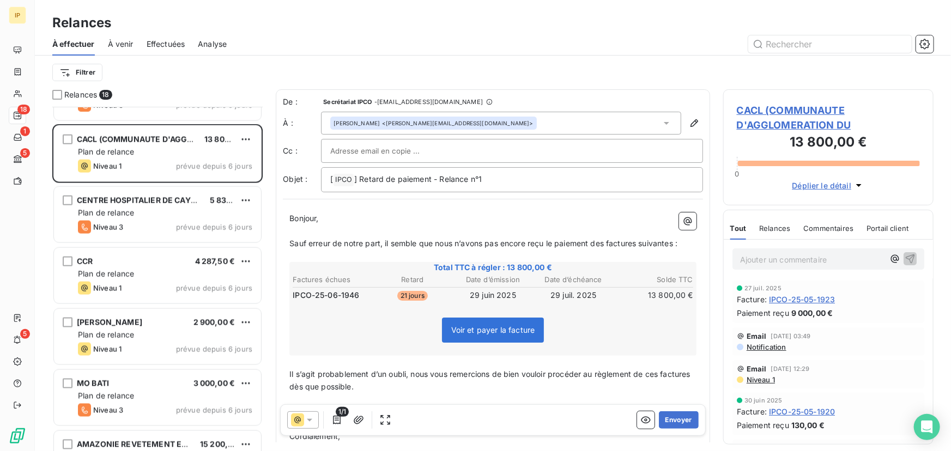
scroll to position [727, 0]
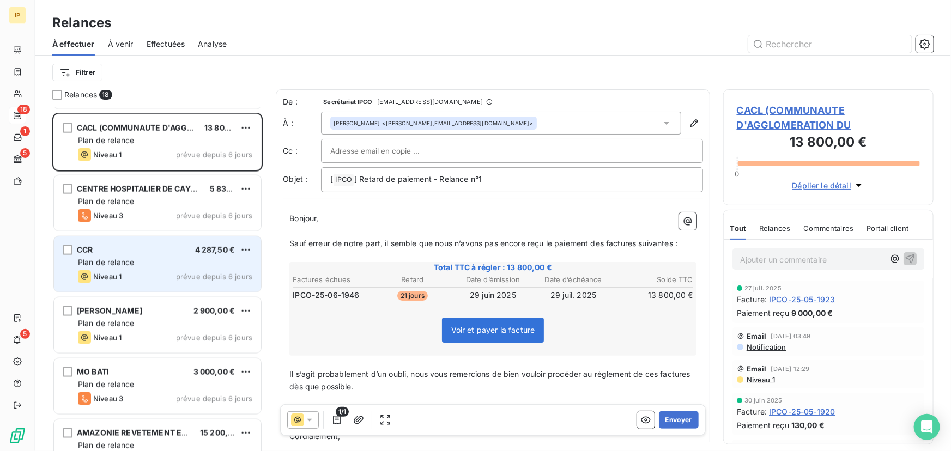
click at [172, 261] on div "Plan de relance" at bounding box center [165, 262] width 174 height 11
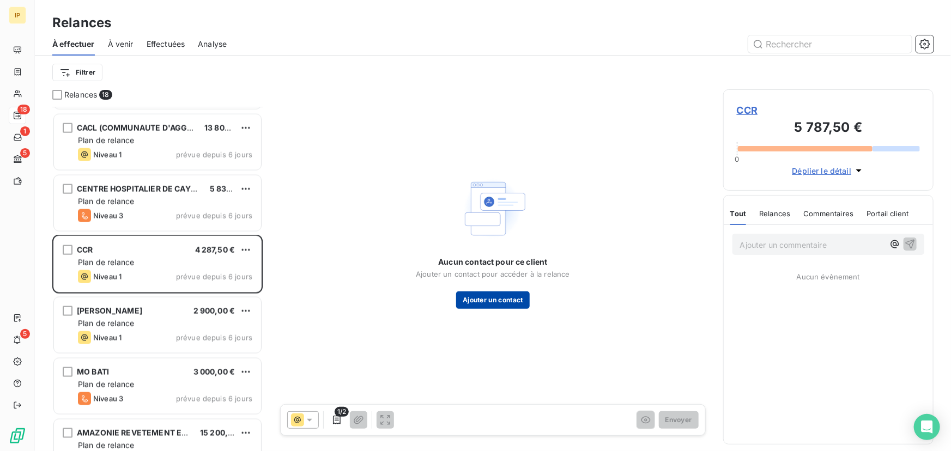
click at [502, 299] on button "Ajouter un contact" at bounding box center [493, 300] width 74 height 17
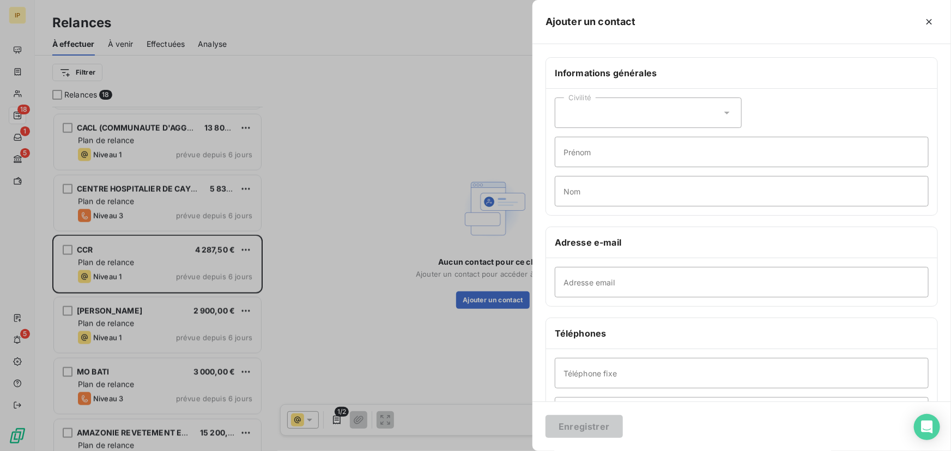
click at [608, 113] on div "Civilité" at bounding box center [648, 113] width 187 height 31
click at [600, 155] on span "Monsieur" at bounding box center [593, 160] width 33 height 10
click at [581, 283] on input "Adresse email" at bounding box center [742, 282] width 374 height 31
paste input "[PERSON_NAME][EMAIL_ADDRESS][DOMAIN_NAME]"
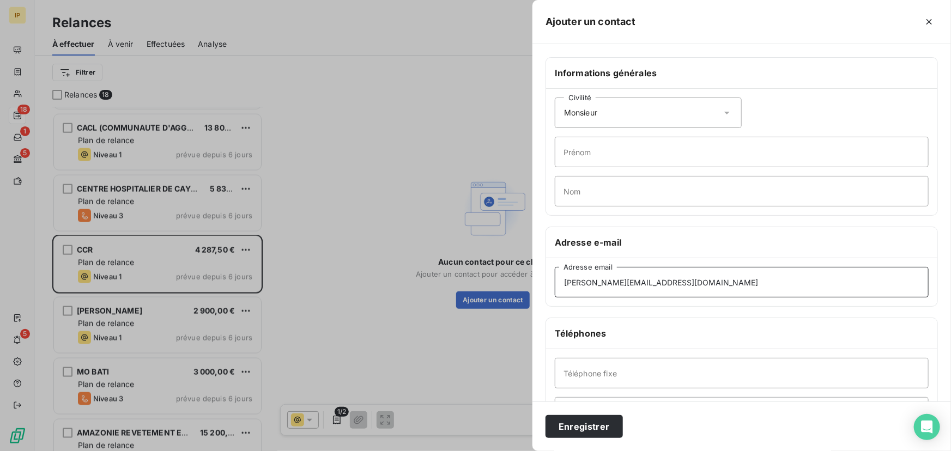
type input "[PERSON_NAME][EMAIL_ADDRESS][DOMAIN_NAME]"
click at [587, 147] on input "Prénom" at bounding box center [742, 152] width 374 height 31
type input "[DEMOGRAPHIC_DATA]"
type input "CLEON"
click at [583, 428] on button "Enregistrer" at bounding box center [584, 426] width 77 height 23
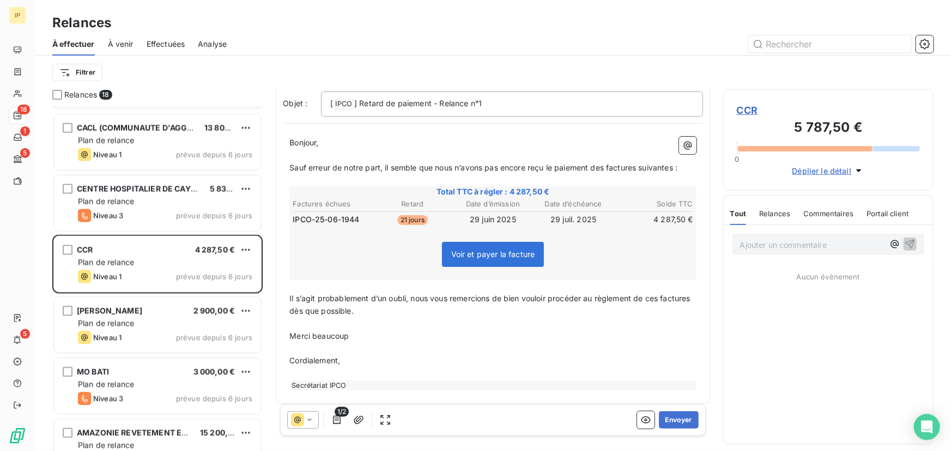
scroll to position [82, 0]
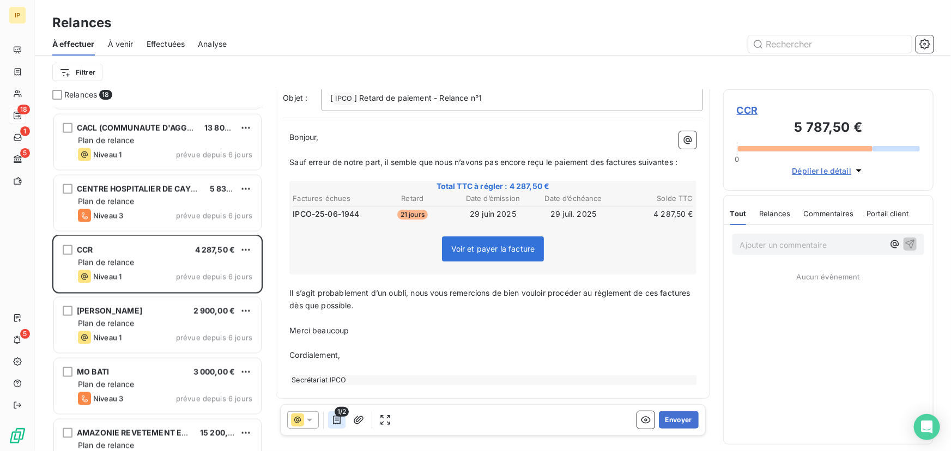
click at [337, 419] on icon "button" at bounding box center [336, 420] width 11 height 11
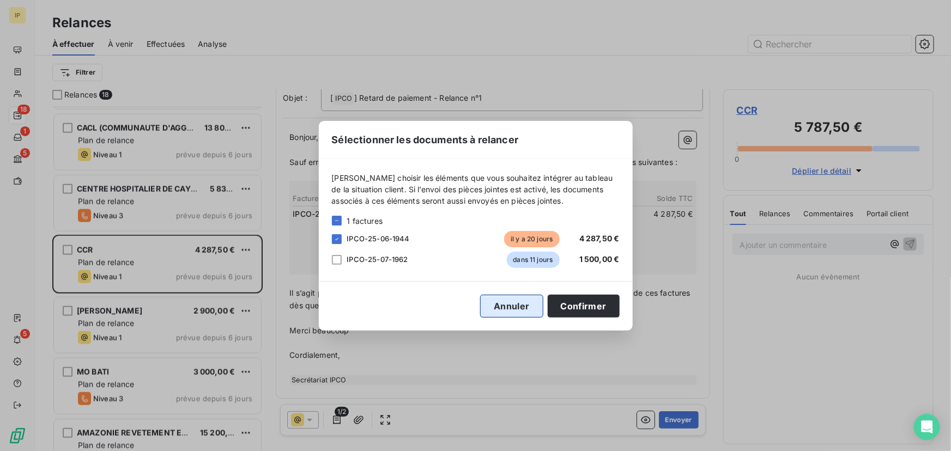
click at [498, 308] on button "Annuler" at bounding box center [511, 306] width 63 height 23
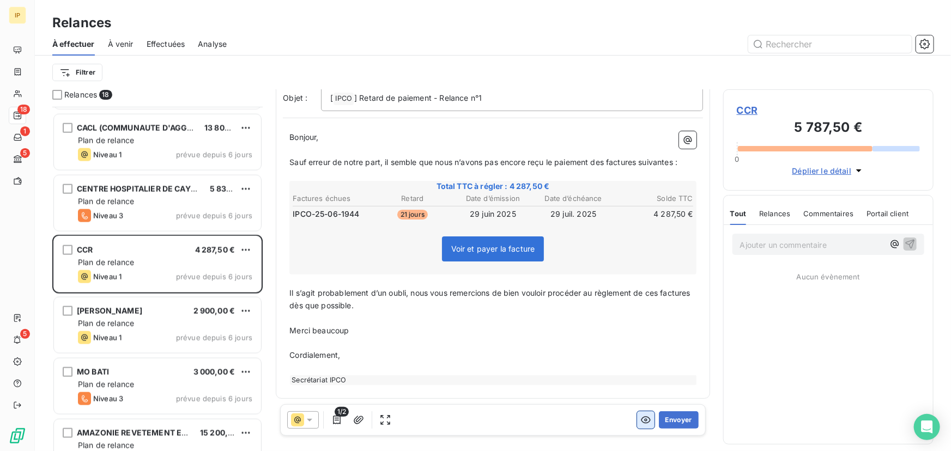
click at [641, 421] on icon "button" at bounding box center [646, 420] width 10 height 7
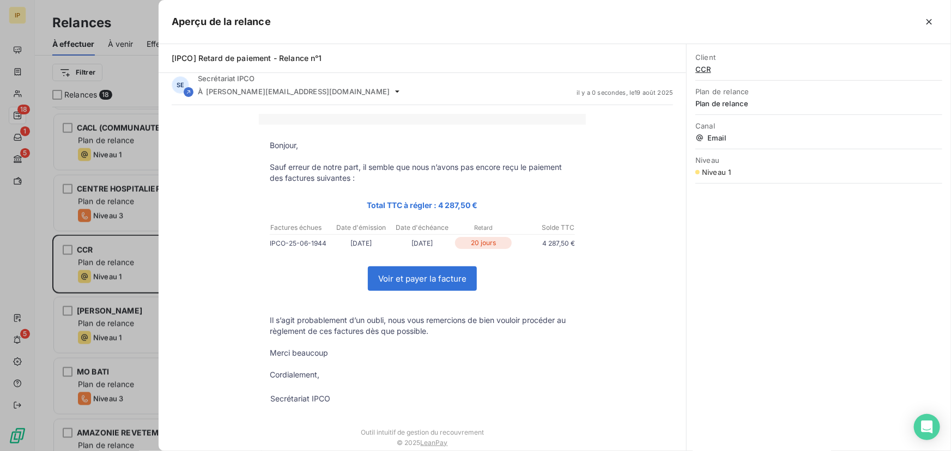
scroll to position [0, 0]
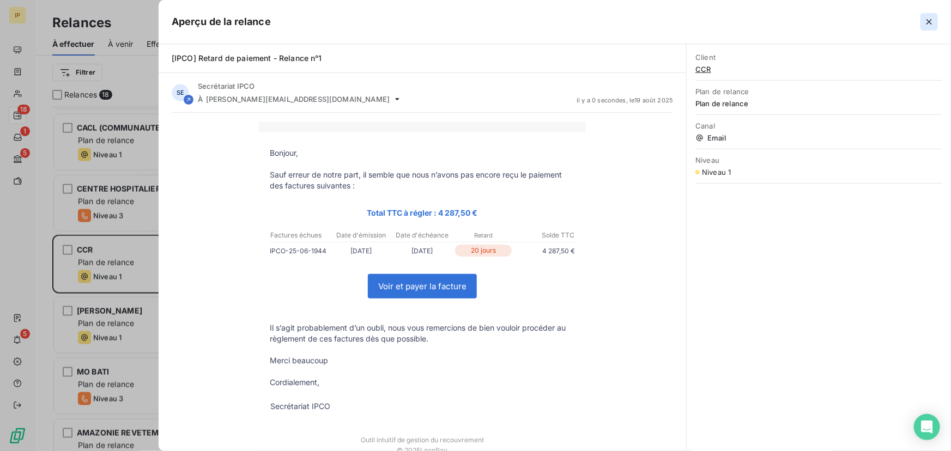
click at [930, 17] on icon "button" at bounding box center [929, 21] width 11 height 11
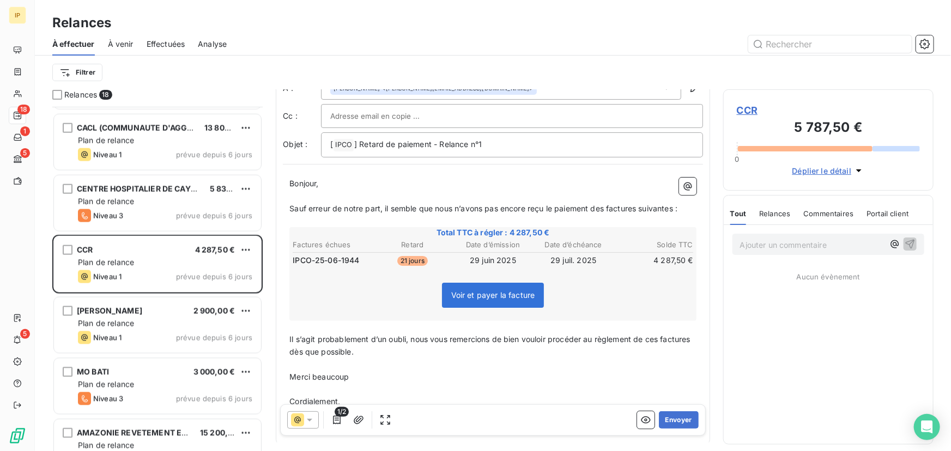
scroll to position [82, 0]
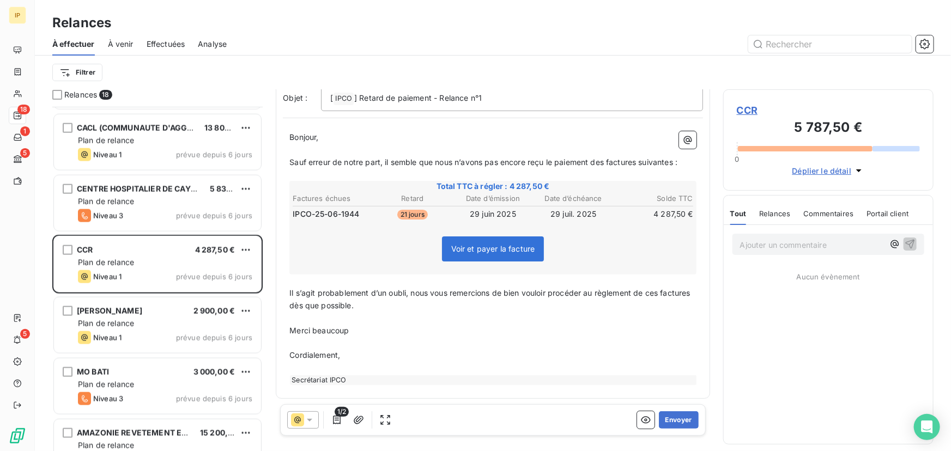
click at [340, 415] on span "1/2" at bounding box center [342, 412] width 14 height 10
click at [336, 423] on icon "button" at bounding box center [336, 420] width 11 height 11
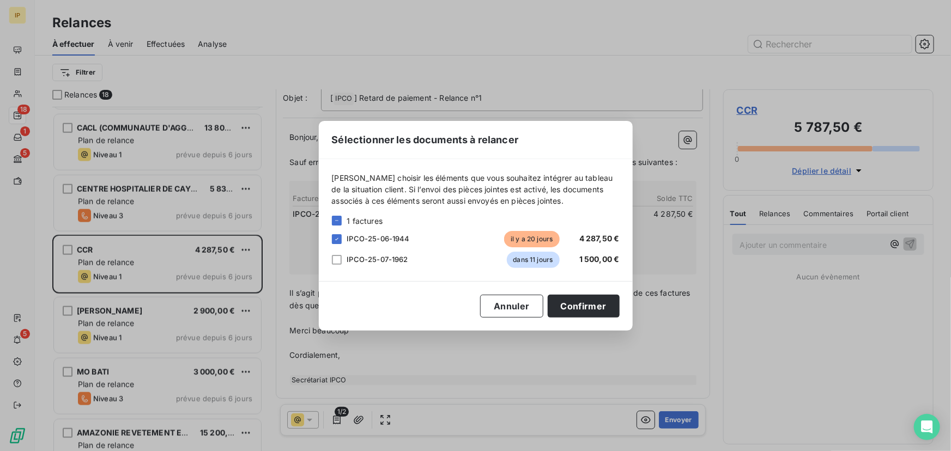
click at [544, 242] on span "il y a 20 jours" at bounding box center [531, 239] width 55 height 16
click at [589, 239] on span "4 287,50 €" at bounding box center [600, 238] width 40 height 9
click at [512, 300] on button "Annuler" at bounding box center [511, 306] width 63 height 23
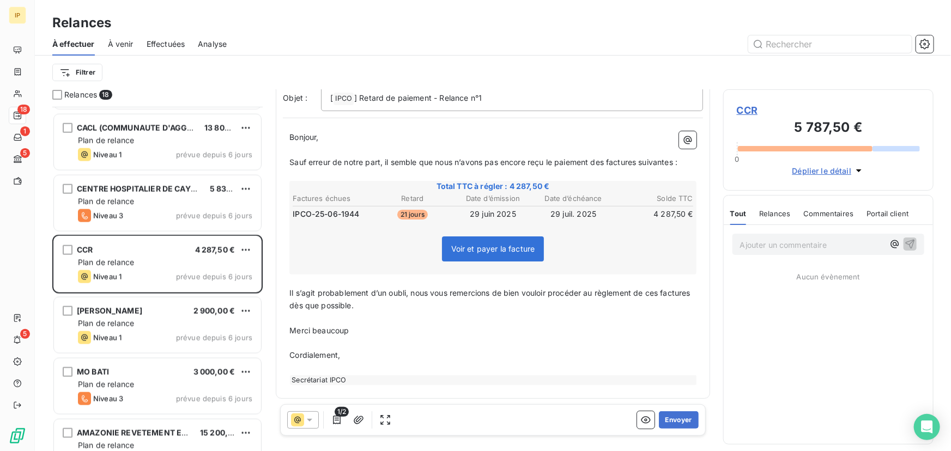
click at [888, 211] on span "Portail client" at bounding box center [888, 213] width 42 height 9
click at [838, 207] on div "Commentaires" at bounding box center [828, 213] width 50 height 23
click at [771, 213] on span "Relances" at bounding box center [773, 213] width 31 height 9
click at [743, 210] on span "Tout" at bounding box center [738, 213] width 15 height 9
click at [669, 417] on button "Envoyer" at bounding box center [679, 420] width 40 height 17
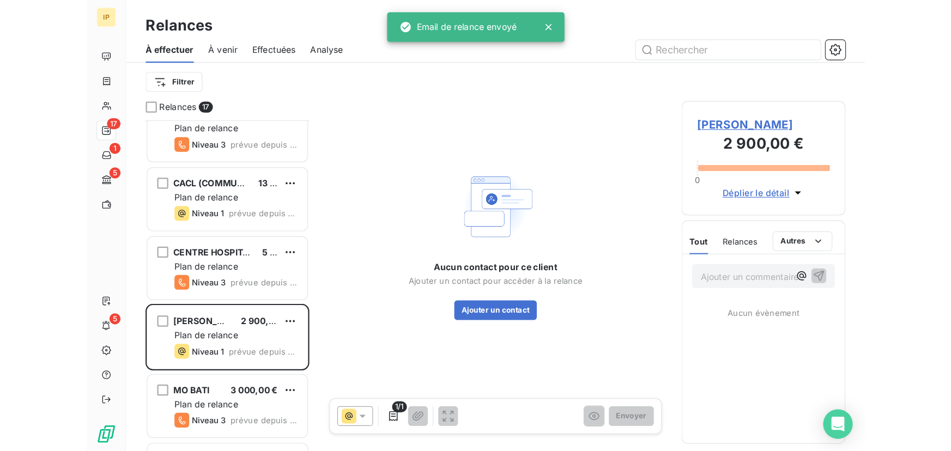
scroll to position [337, 203]
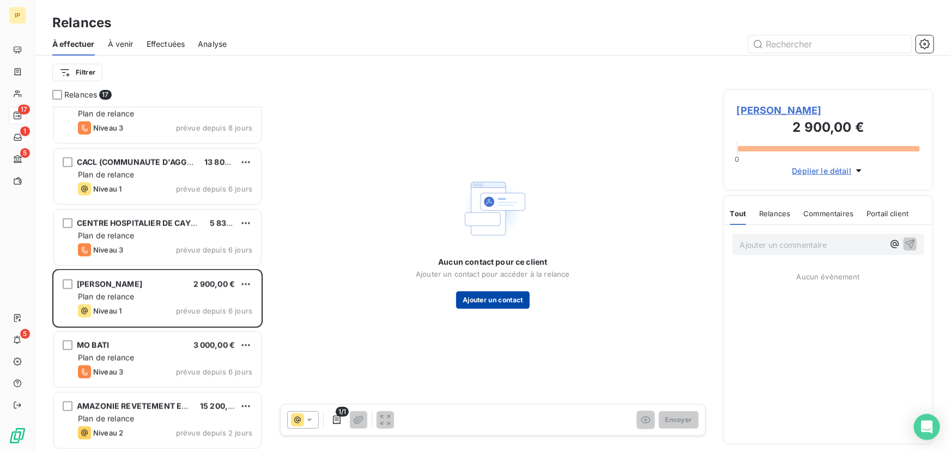
click at [468, 300] on button "Ajouter un contact" at bounding box center [493, 300] width 74 height 17
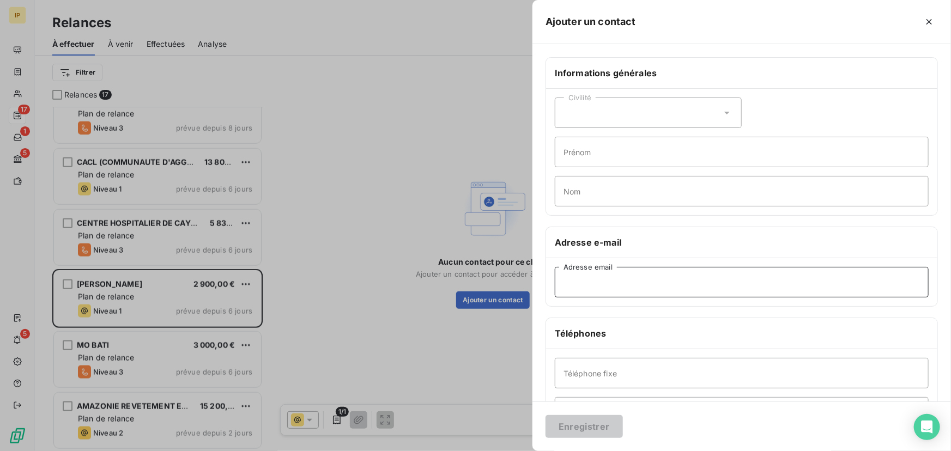
click at [570, 287] on input "Adresse email" at bounding box center [742, 282] width 374 height 31
paste input "[EMAIL_ADDRESS][DOMAIN_NAME]"
type input "[EMAIL_ADDRESS][DOMAIN_NAME]"
click at [590, 427] on button "Enregistrer" at bounding box center [584, 426] width 77 height 23
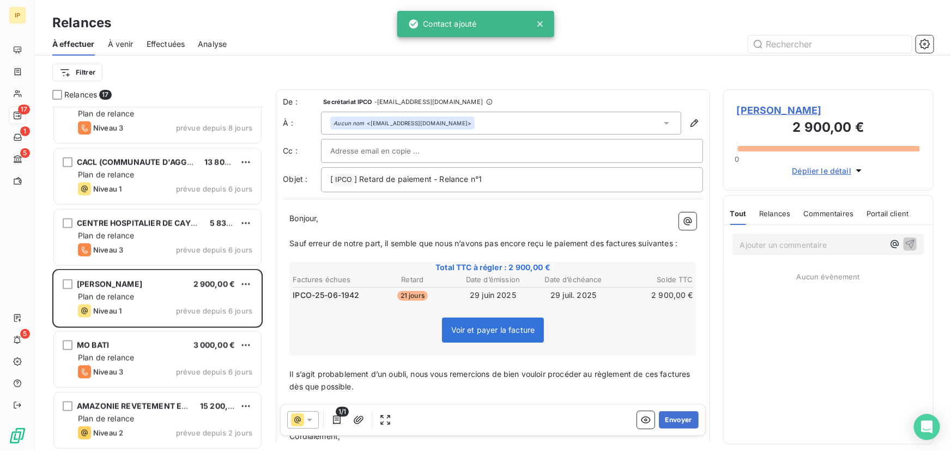
click at [782, 110] on span "[PERSON_NAME]" at bounding box center [828, 110] width 183 height 15
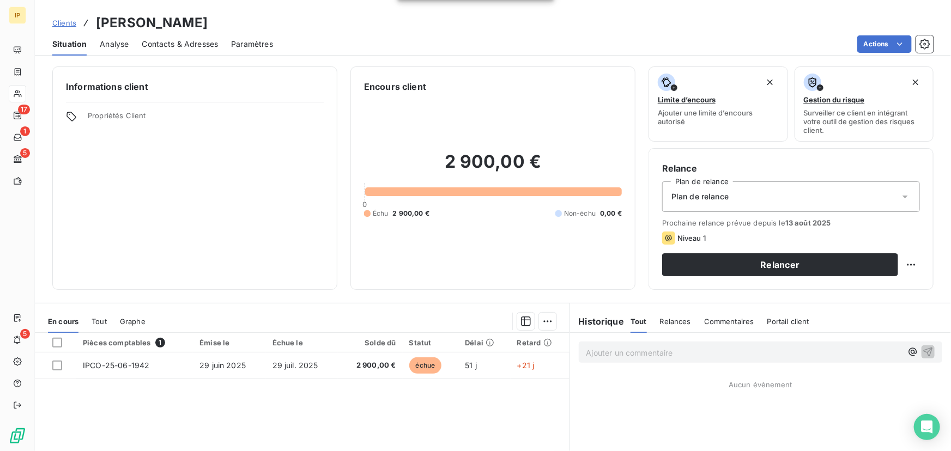
click at [160, 45] on span "Contacts & Adresses" at bounding box center [180, 44] width 76 height 11
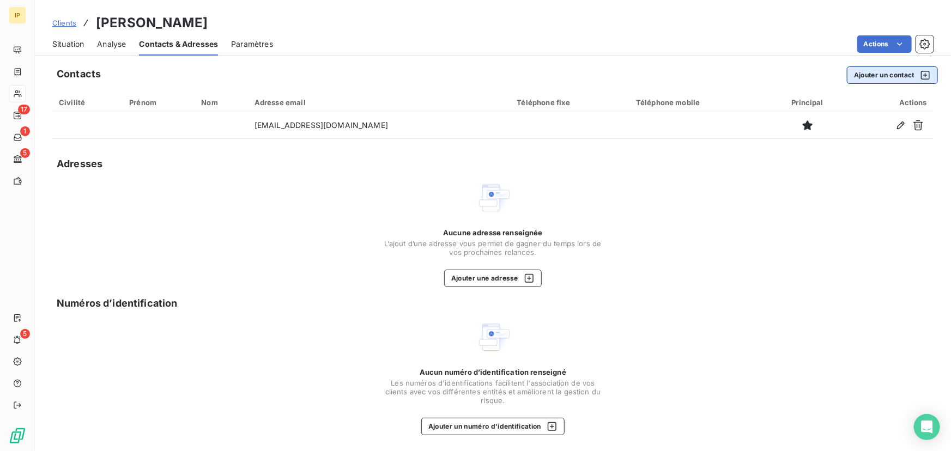
click at [857, 78] on button "Ajouter un contact" at bounding box center [892, 75] width 91 height 17
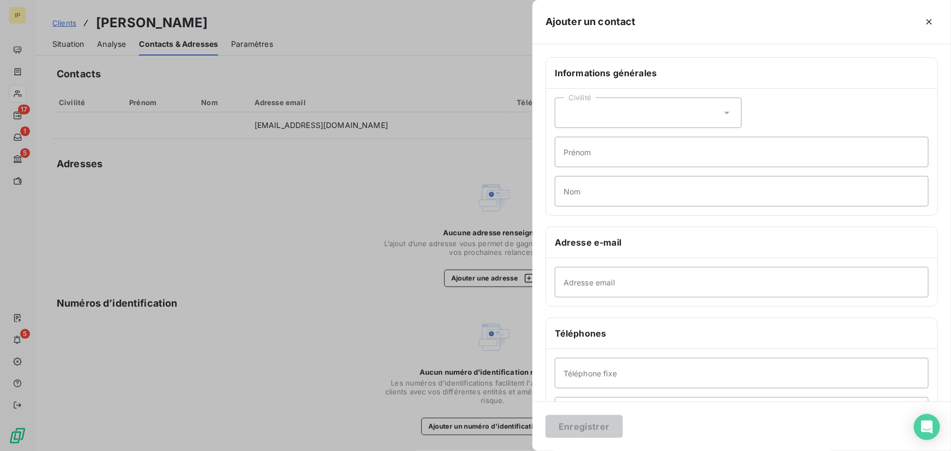
click at [572, 119] on div "Civilité" at bounding box center [648, 113] width 187 height 31
click at [597, 158] on span "Monsieur" at bounding box center [593, 160] width 33 height 10
click at [599, 152] on input "Prénom" at bounding box center [742, 152] width 374 height 31
type input "Aymeric"
type input "BAERT"
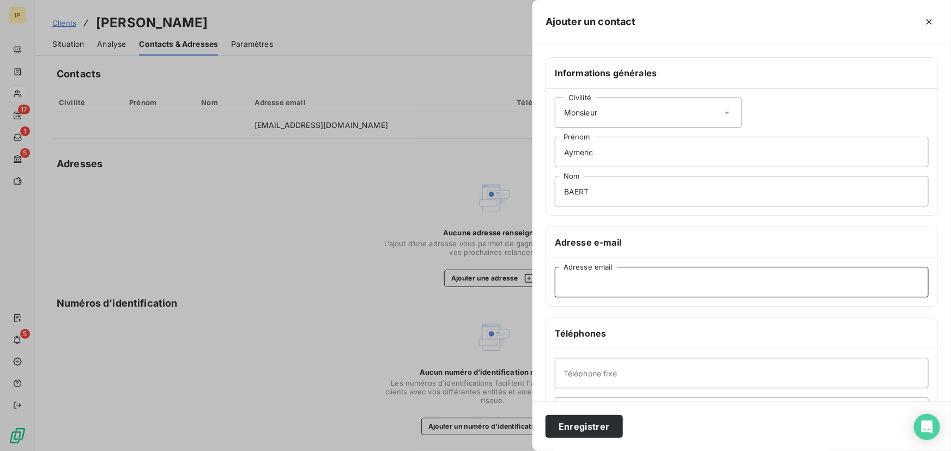
click at [582, 288] on input "Adresse email" at bounding box center [742, 282] width 374 height 31
paste input "[EMAIL_ADDRESS][DOMAIN_NAME]"
type input "[EMAIL_ADDRESS][DOMAIN_NAME]"
click at [584, 427] on button "Enregistrer" at bounding box center [584, 426] width 77 height 23
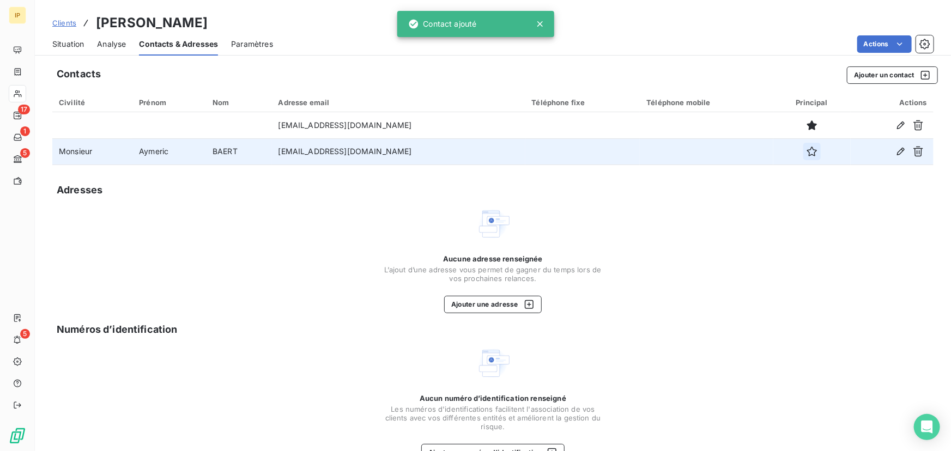
click at [807, 148] on icon "button" at bounding box center [812, 151] width 11 height 11
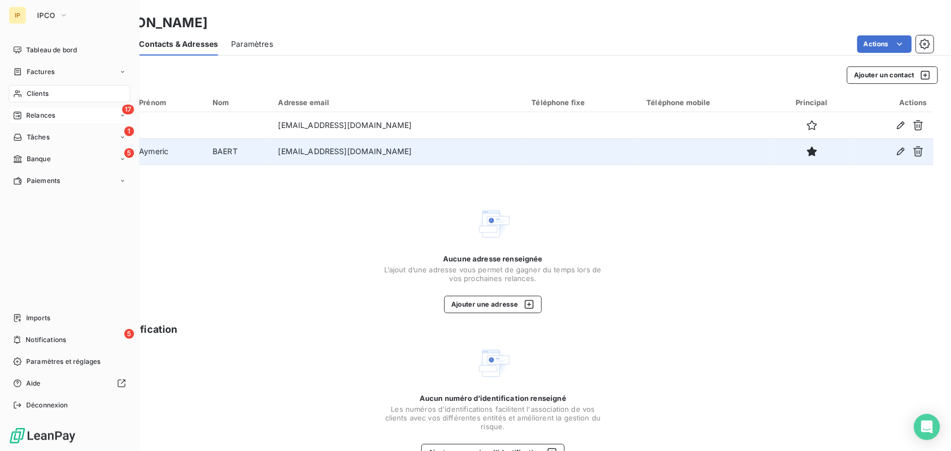
click at [44, 117] on span "Relances" at bounding box center [40, 116] width 29 height 10
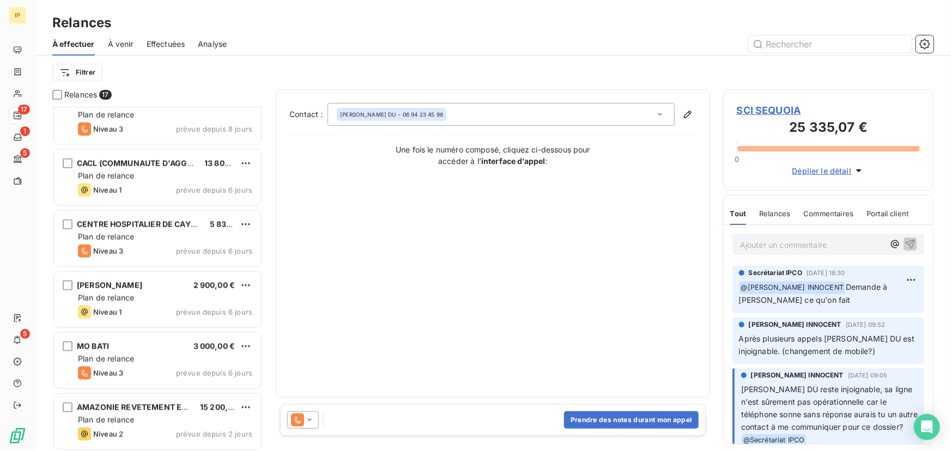
scroll to position [693, 0]
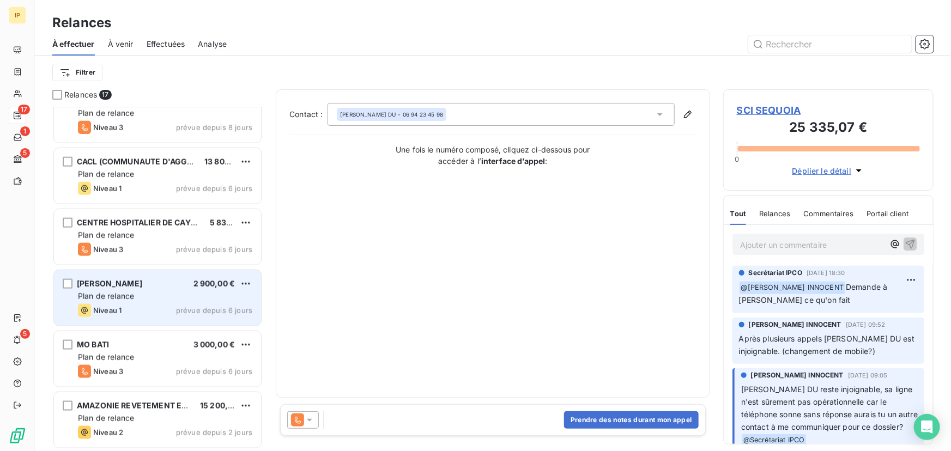
click at [158, 287] on div "TRITON GUYANE 2 900,00 €" at bounding box center [165, 284] width 174 height 10
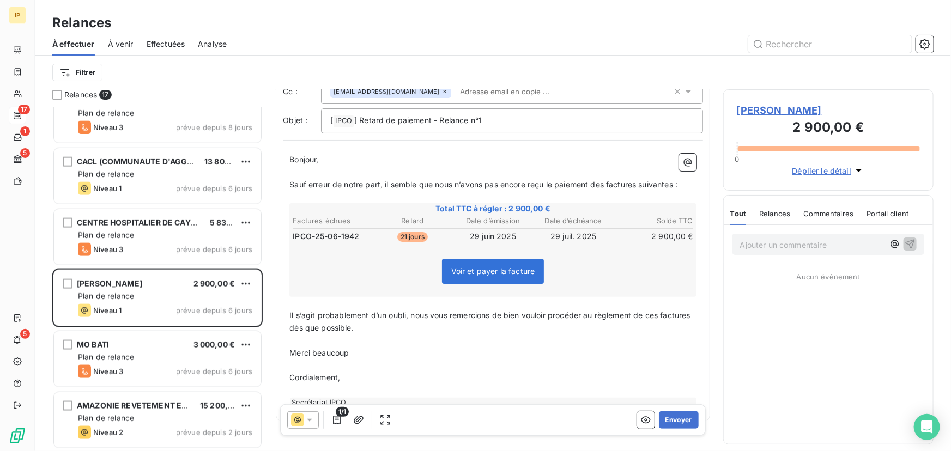
scroll to position [82, 0]
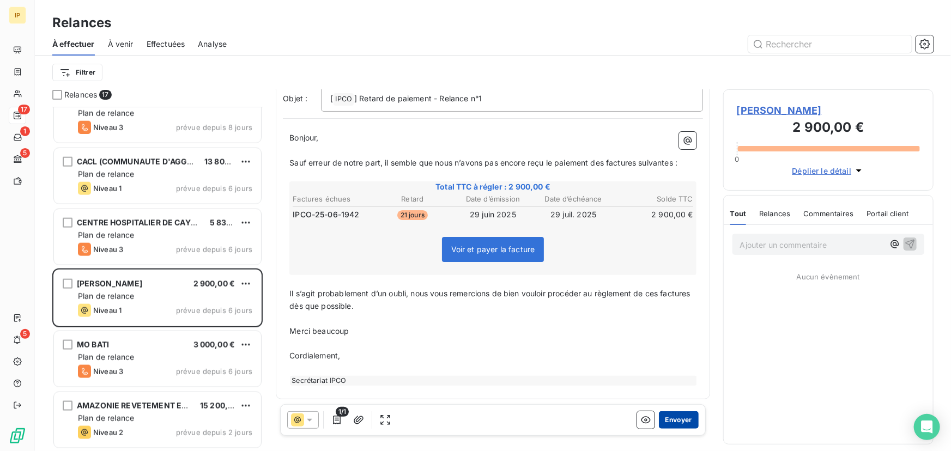
click at [669, 423] on button "Envoyer" at bounding box center [679, 420] width 40 height 17
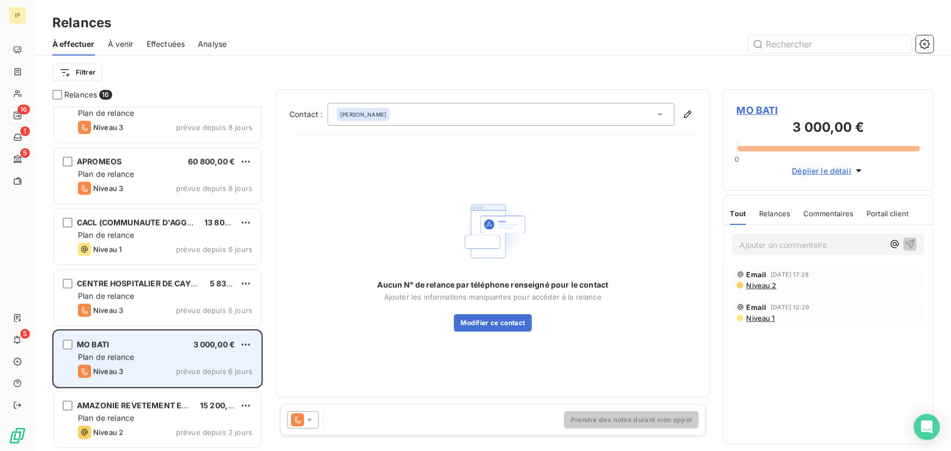
scroll to position [632, 0]
click at [174, 342] on div "MO BATI 3 000,00 €" at bounding box center [165, 345] width 174 height 10
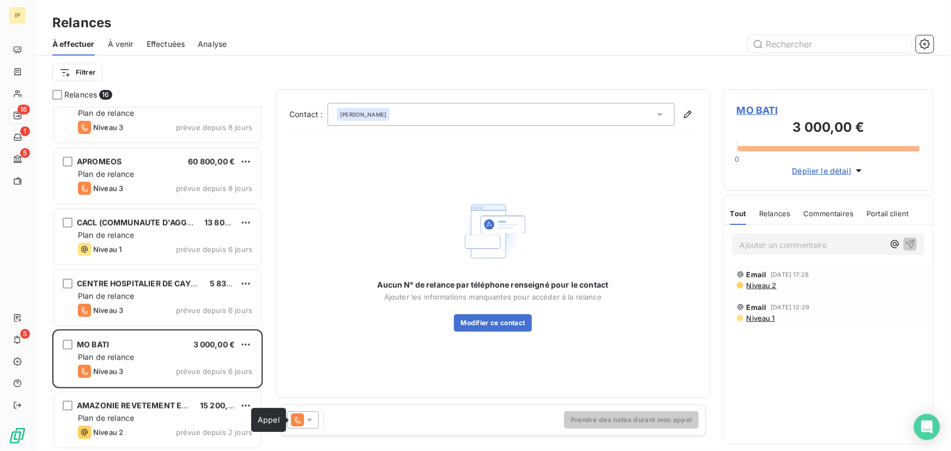
click at [305, 419] on icon at bounding box center [309, 420] width 11 height 11
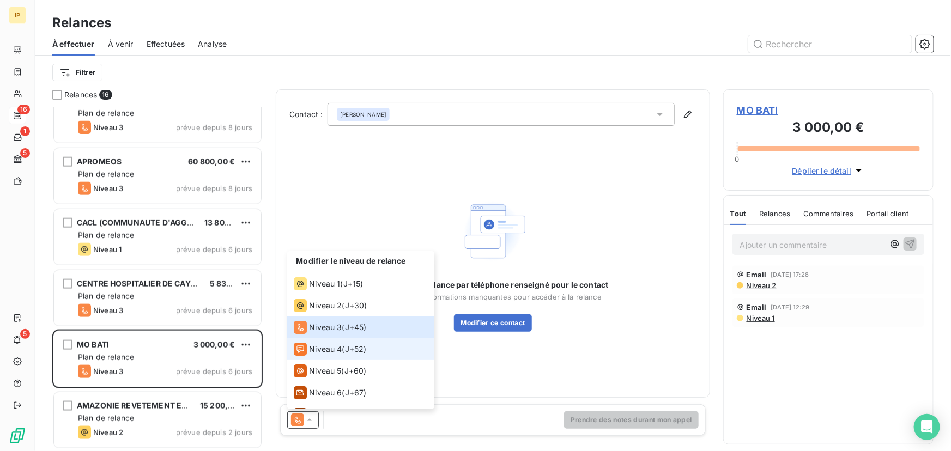
click at [323, 347] on span "Niveau 4" at bounding box center [325, 349] width 33 height 11
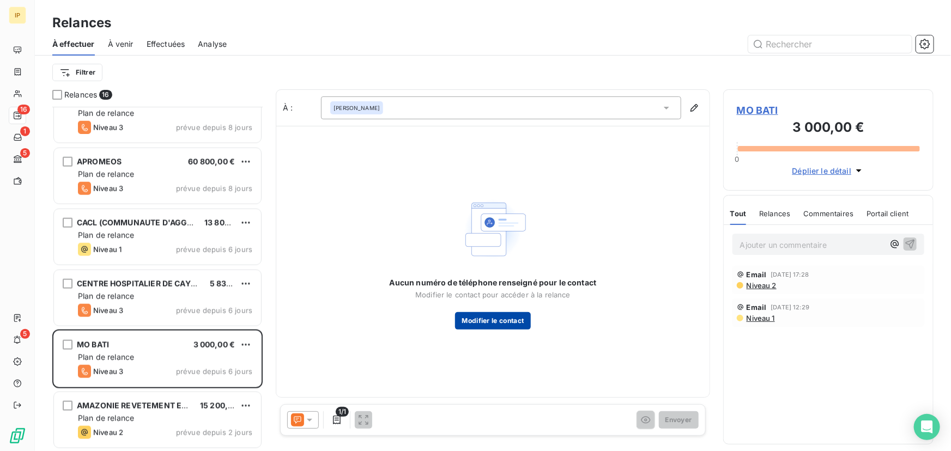
click at [486, 322] on button "Modifier le contact" at bounding box center [492, 320] width 75 height 17
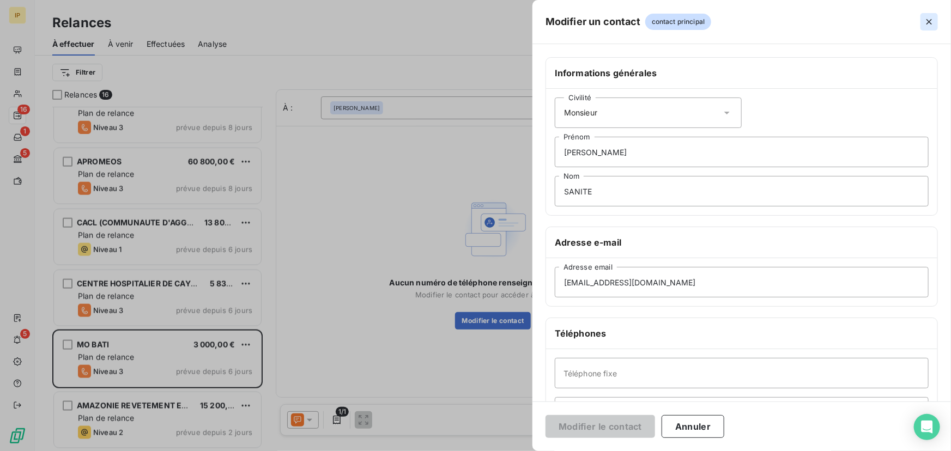
click at [927, 16] on icon "button" at bounding box center [929, 21] width 11 height 11
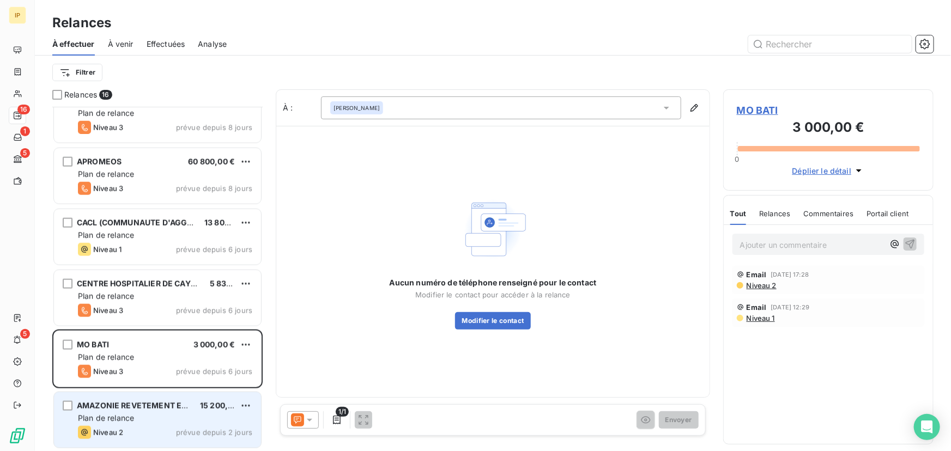
click at [182, 408] on span "AMAZONIE REVETEMENT ET TRAVAUX" at bounding box center [151, 405] width 148 height 9
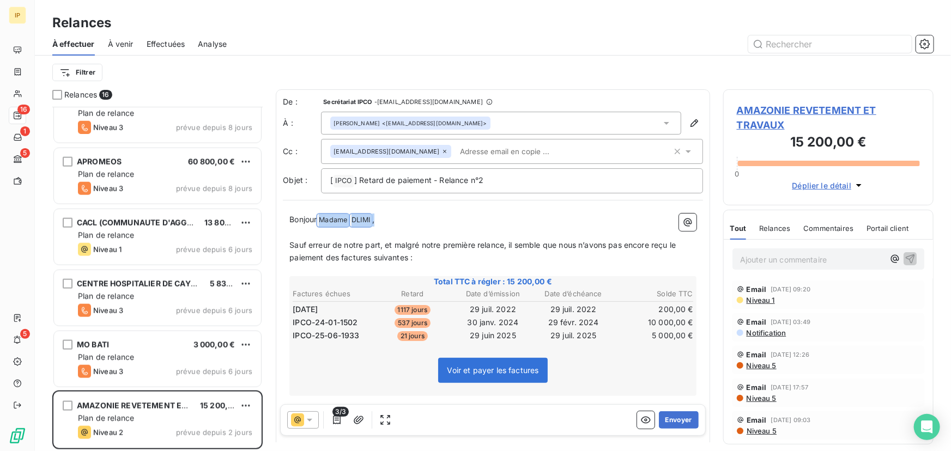
drag, startPoint x: 402, startPoint y: 220, endPoint x: 317, endPoint y: 219, distance: 85.6
click at [317, 219] on p "Bonjour Madame ﻿ ﻿ DLIMI ﻿ ," at bounding box center [492, 220] width 407 height 13
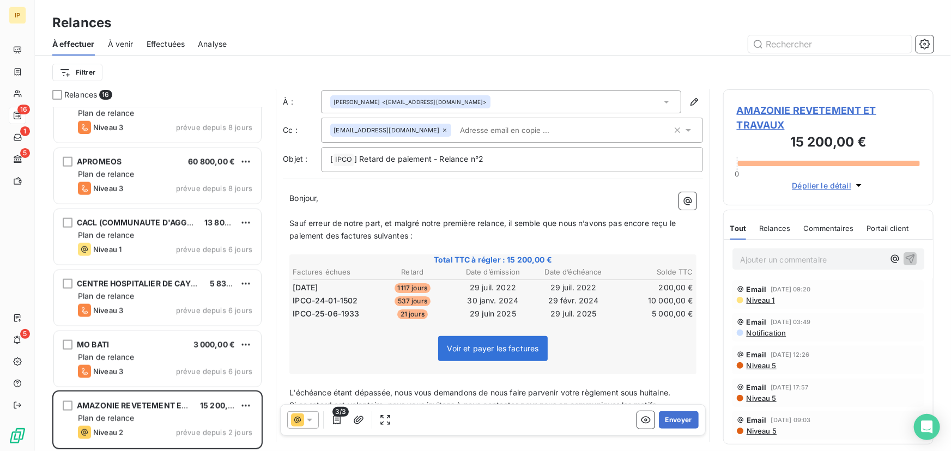
scroll to position [34, 0]
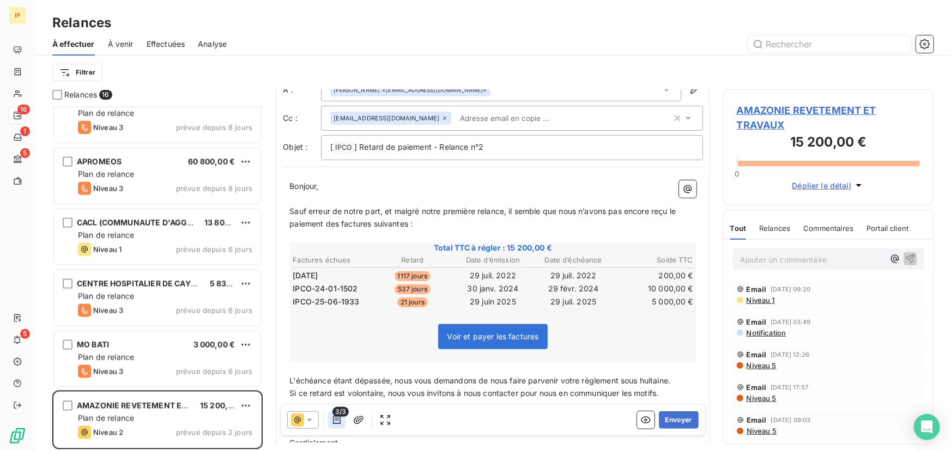
click at [339, 420] on icon "button" at bounding box center [337, 420] width 8 height 9
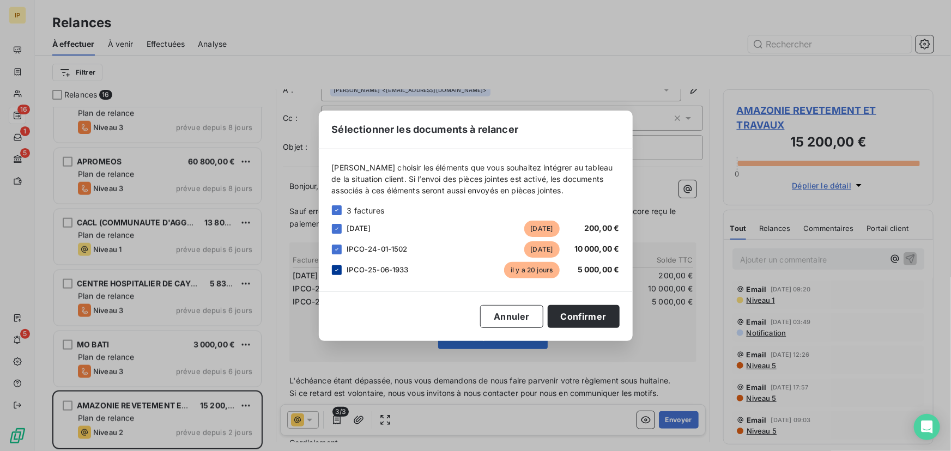
click at [337, 272] on icon at bounding box center [337, 270] width 7 height 7
click at [582, 318] on button "Confirmer" at bounding box center [584, 316] width 72 height 23
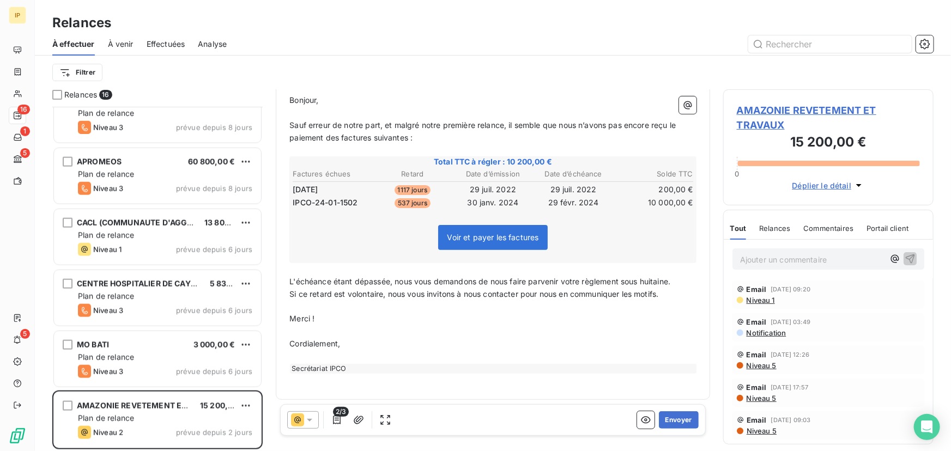
scroll to position [120, 0]
click at [668, 419] on button "Envoyer" at bounding box center [679, 420] width 40 height 17
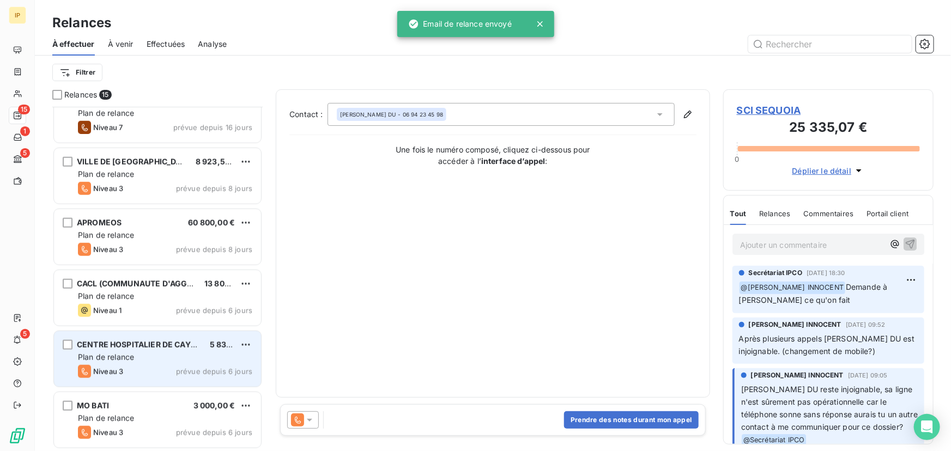
scroll to position [572, 0]
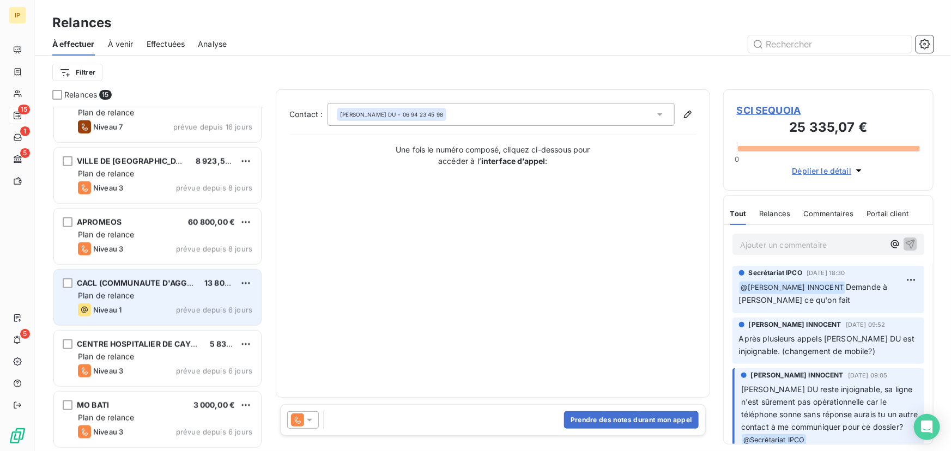
click at [186, 306] on span "prévue depuis 6 jours" at bounding box center [214, 310] width 76 height 9
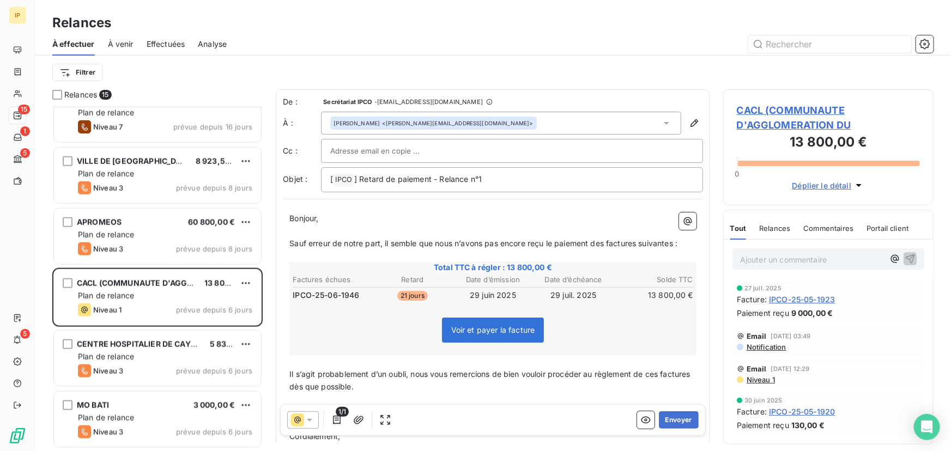
click at [774, 226] on span "Relances" at bounding box center [774, 228] width 31 height 9
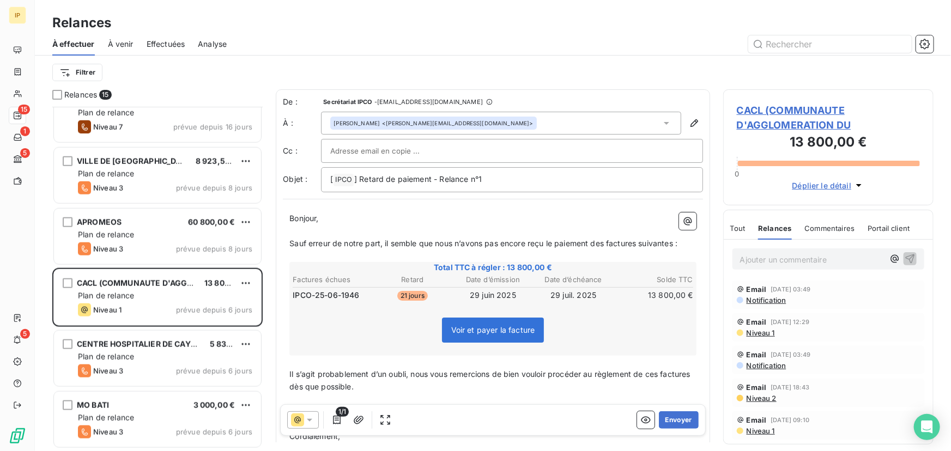
click at [890, 231] on span "Portail client" at bounding box center [889, 228] width 42 height 9
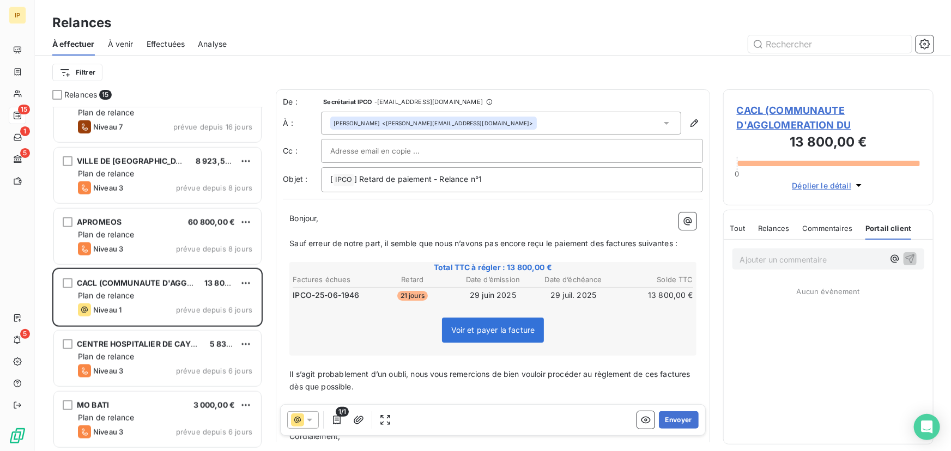
click at [779, 227] on span "Relances" at bounding box center [773, 228] width 31 height 9
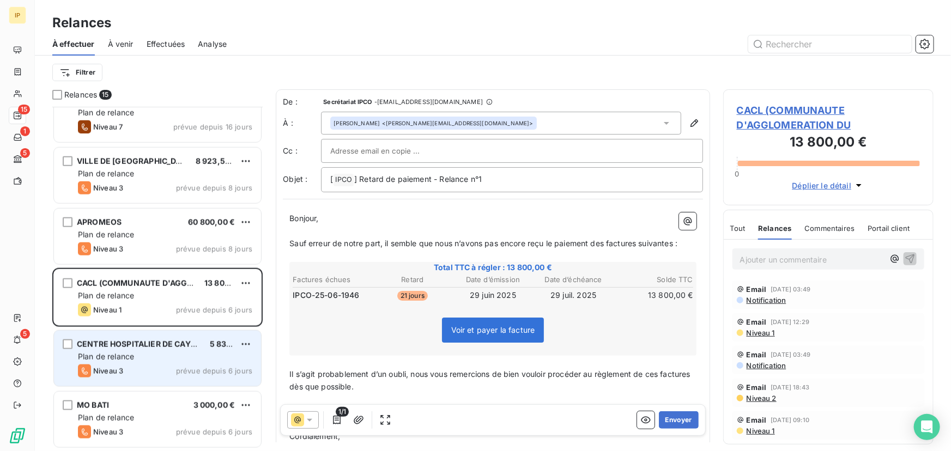
click at [162, 357] on div "Plan de relance" at bounding box center [165, 357] width 174 height 11
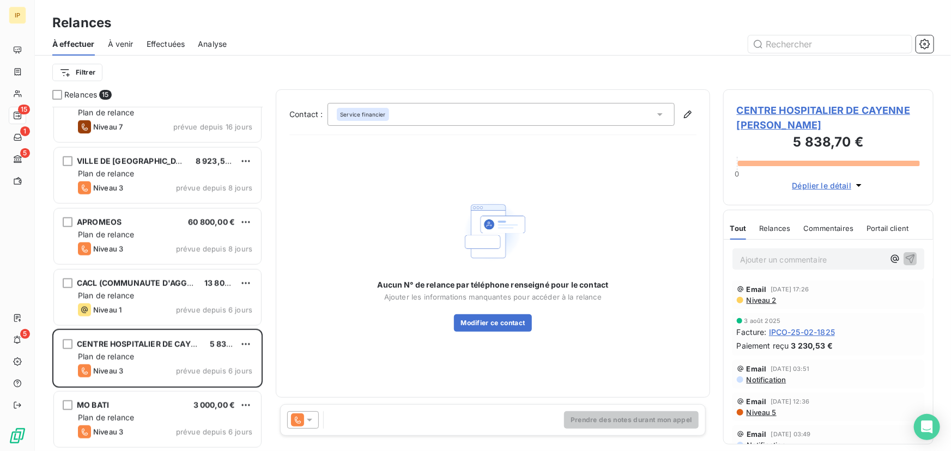
click at [307, 419] on icon at bounding box center [309, 420] width 11 height 11
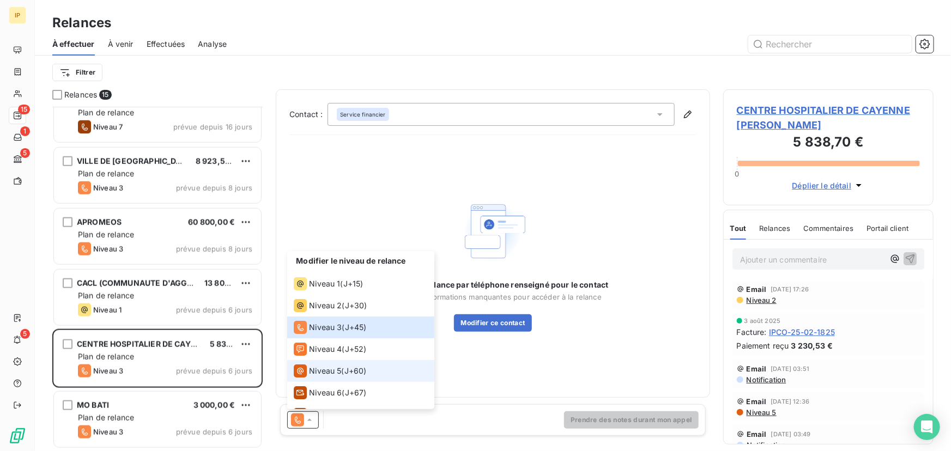
click at [340, 371] on span "Niveau 5" at bounding box center [325, 371] width 32 height 11
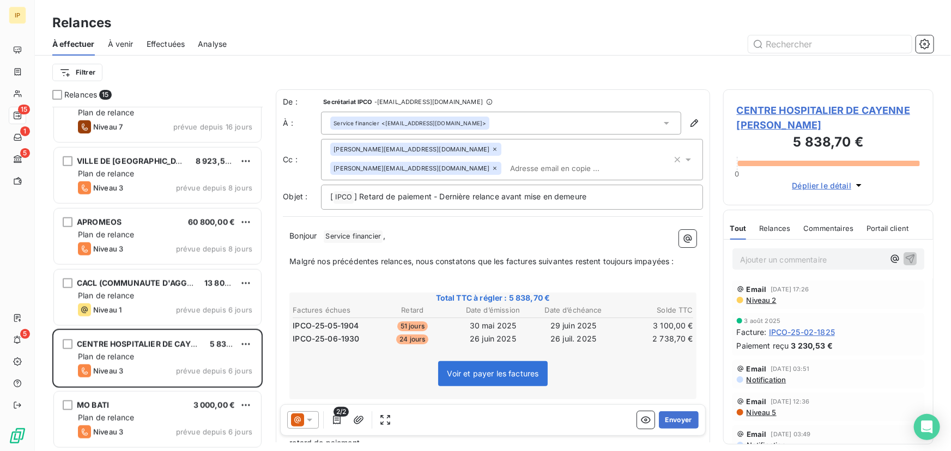
click at [307, 425] on icon at bounding box center [309, 420] width 11 height 11
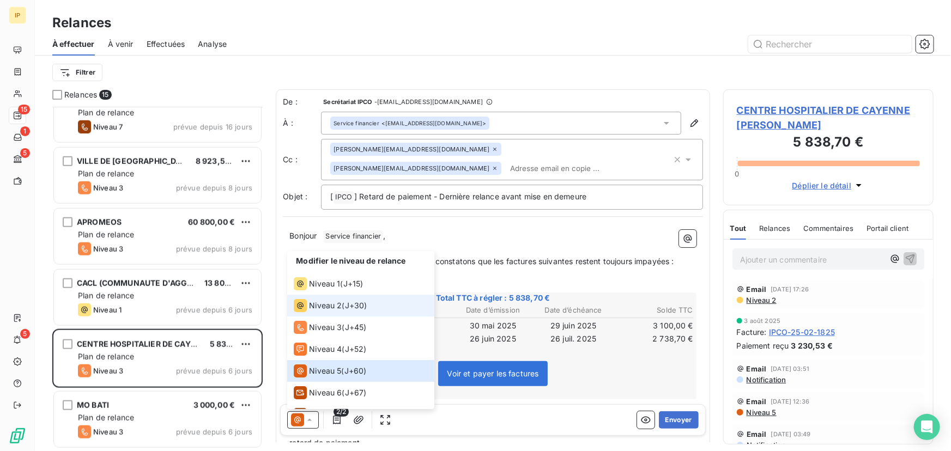
click at [333, 311] on span "Niveau 2" at bounding box center [325, 305] width 33 height 11
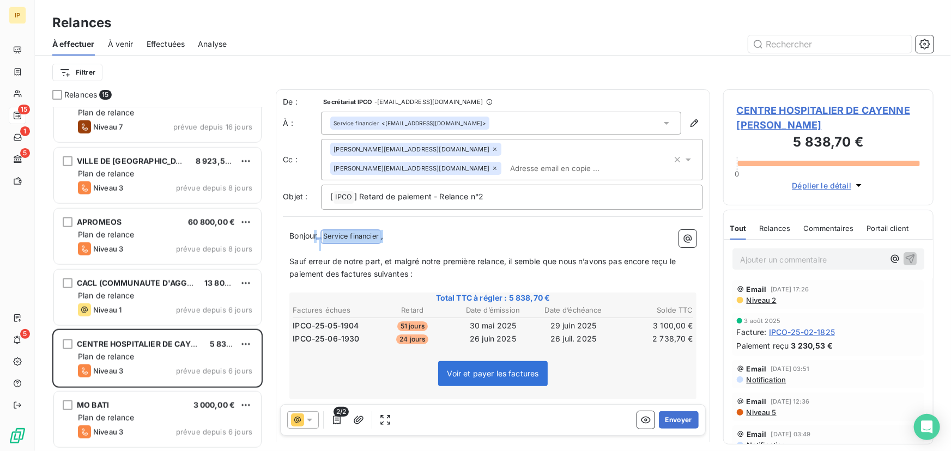
drag, startPoint x: 429, startPoint y: 218, endPoint x: 316, endPoint y: 216, distance: 112.3
click at [316, 230] on p "Bonjour ﻿ ﻿ Service financier ﻿ ," at bounding box center [492, 236] width 407 height 13
click at [544, 333] on td "26 juil. 2025" at bounding box center [574, 339] width 80 height 12
click at [585, 256] on span "Sauf erreur de notre part, et malgré notre première relance, il semble que nous…" at bounding box center [483, 267] width 389 height 22
click at [336, 419] on icon "button" at bounding box center [336, 420] width 11 height 11
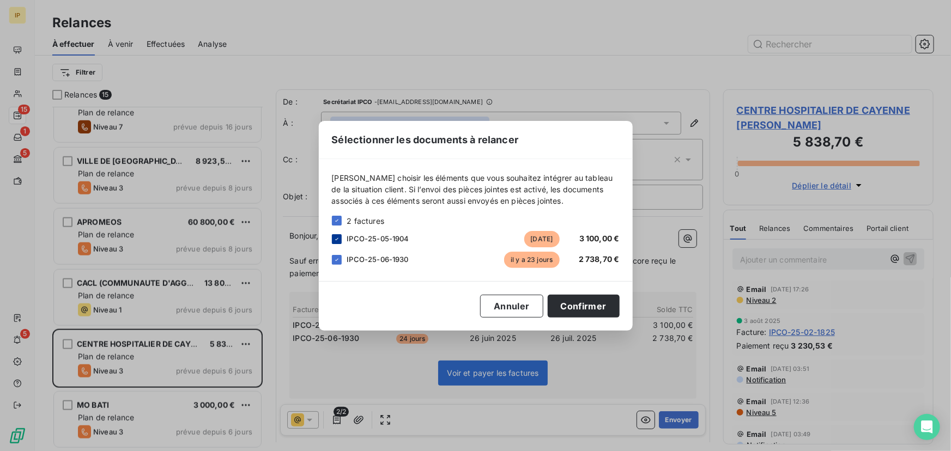
click at [336, 238] on icon at bounding box center [337, 239] width 7 height 7
click at [592, 307] on button "Confirmer" at bounding box center [584, 306] width 72 height 23
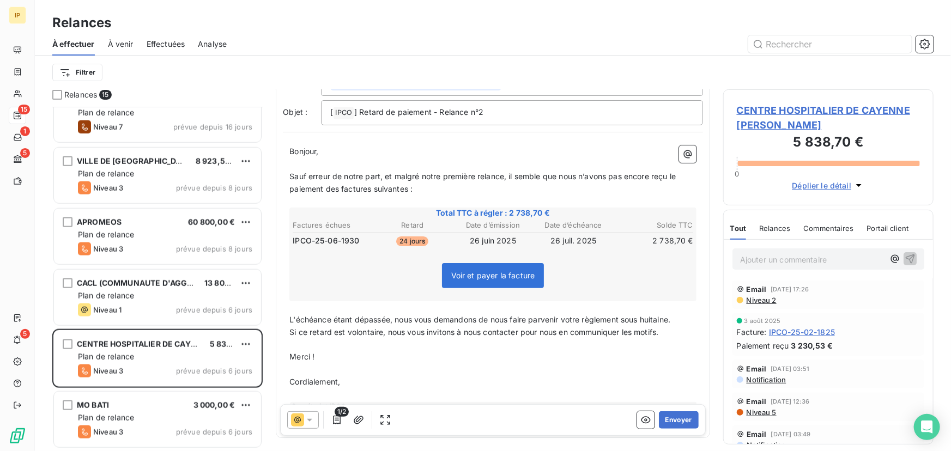
scroll to position [99, 0]
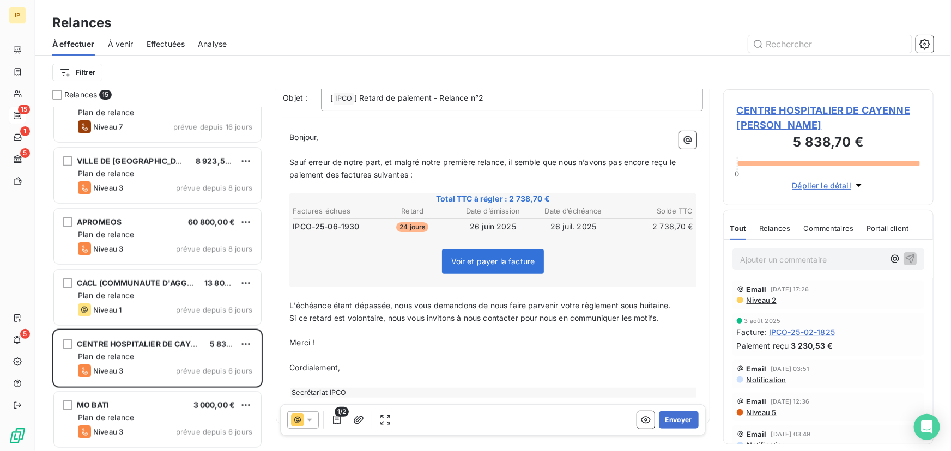
click at [335, 416] on span "1/2" at bounding box center [342, 412] width 14 height 10
click at [335, 419] on icon "button" at bounding box center [336, 420] width 11 height 11
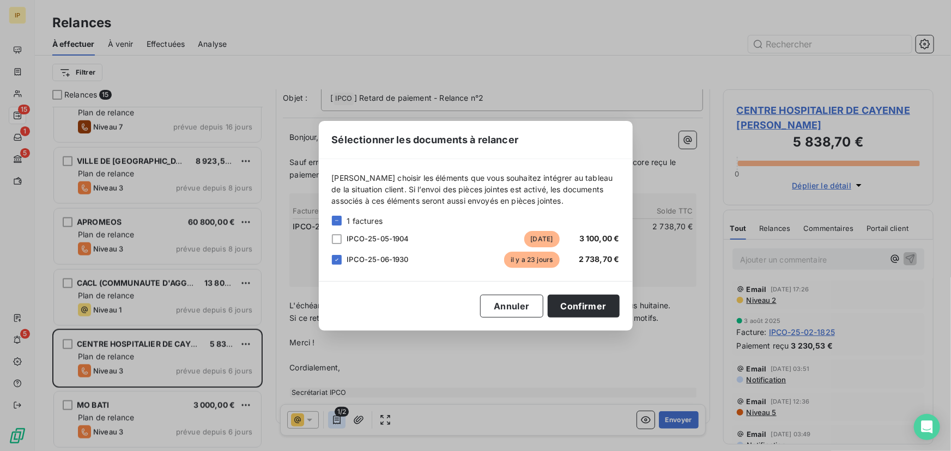
click at [335, 419] on div "Sélectionner les documents à relancer [PERSON_NAME] choisir les éléments que vo…" at bounding box center [475, 225] width 951 height 451
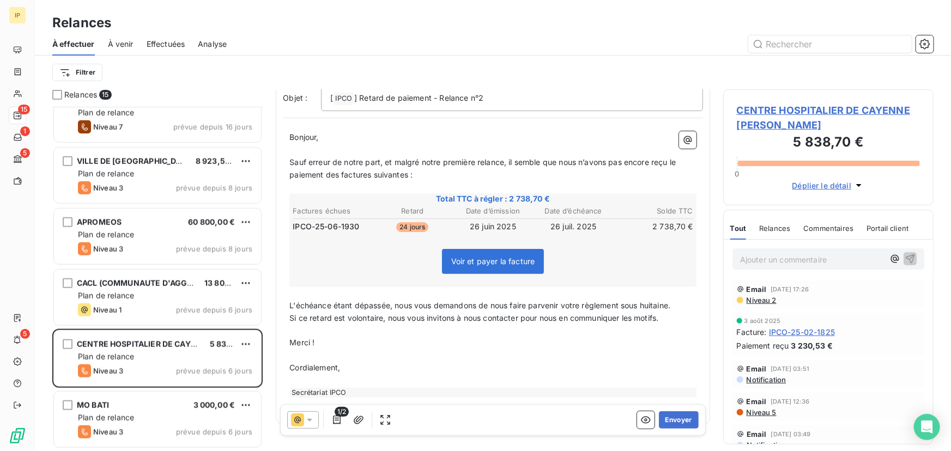
click at [310, 421] on icon at bounding box center [309, 420] width 5 height 3
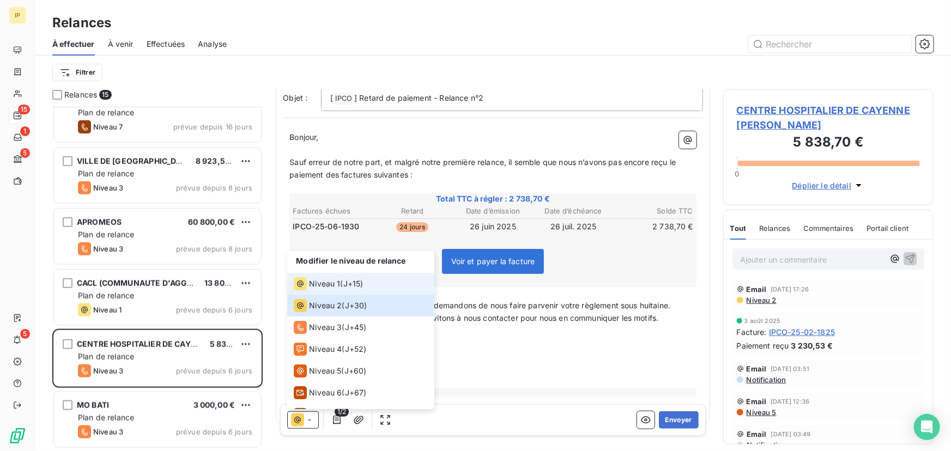
click at [352, 280] on span "J+15 )" at bounding box center [353, 284] width 20 height 11
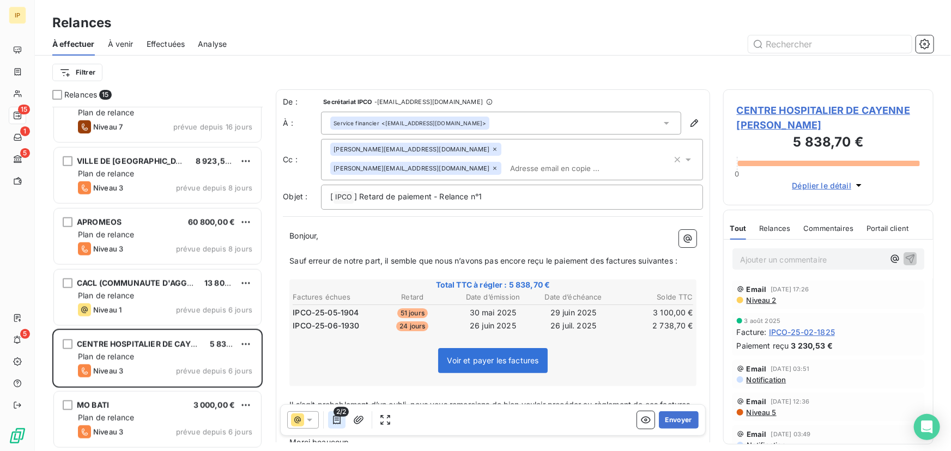
click at [337, 420] on icon "button" at bounding box center [336, 420] width 11 height 11
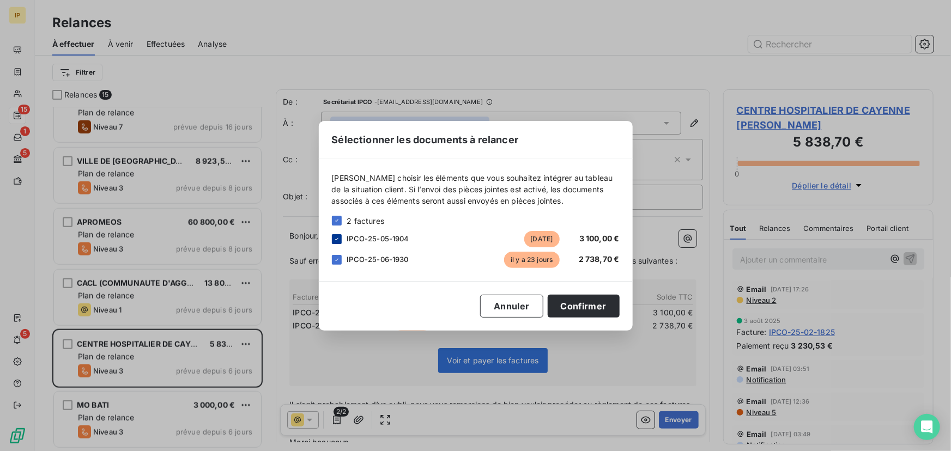
click at [337, 238] on icon at bounding box center [337, 239] width 7 height 7
click at [595, 307] on button "Confirmer" at bounding box center [584, 306] width 72 height 23
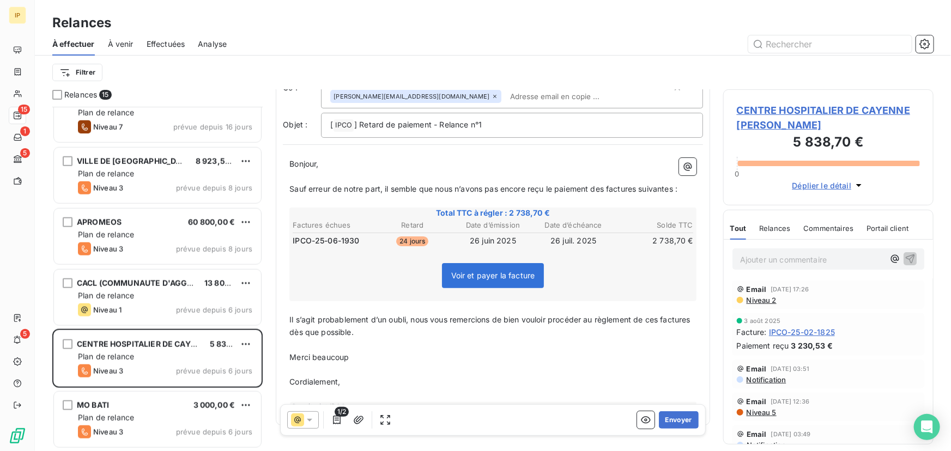
scroll to position [82, 0]
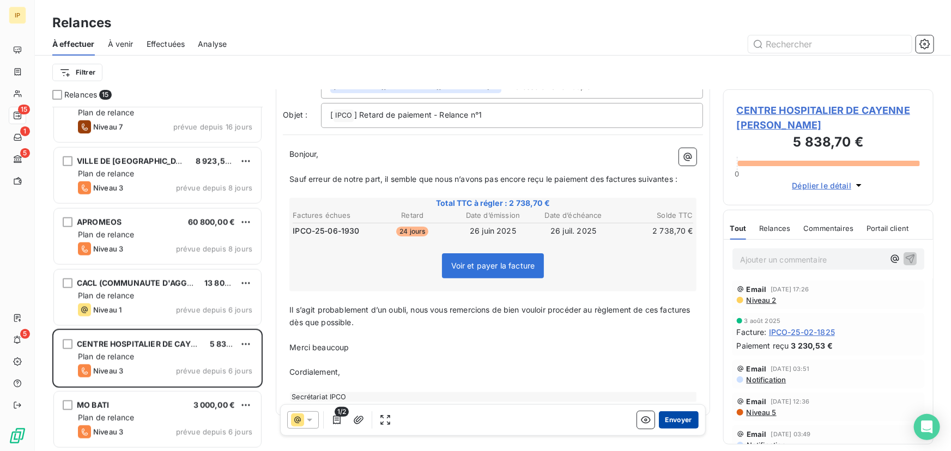
click at [669, 420] on button "Envoyer" at bounding box center [679, 420] width 40 height 17
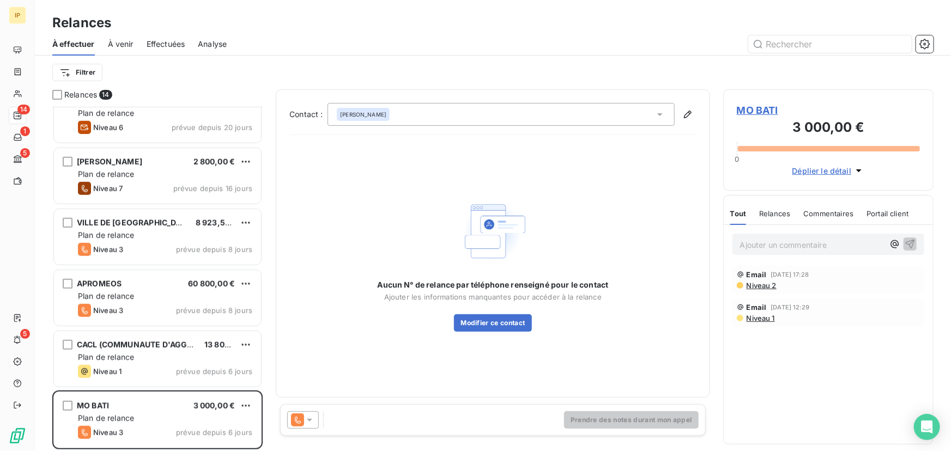
scroll to position [511, 0]
click at [295, 426] on icon at bounding box center [297, 420] width 13 height 13
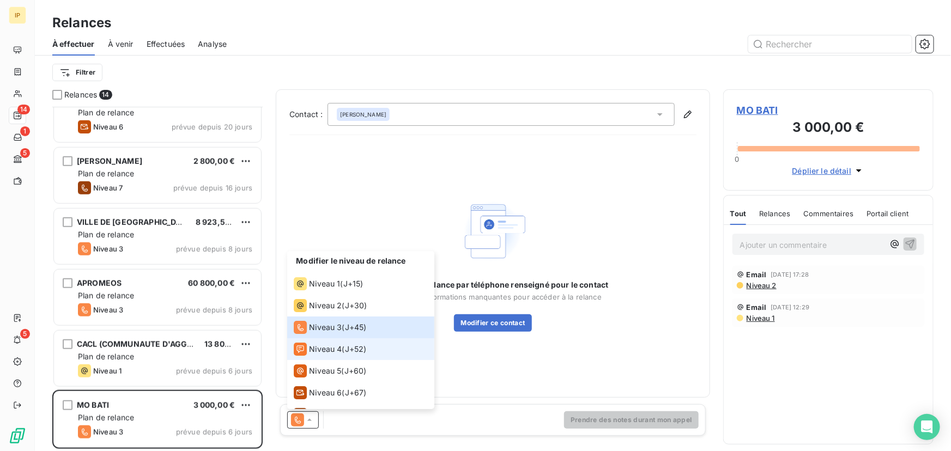
click at [338, 356] on li "Niveau 4 ( J+52 )" at bounding box center [360, 350] width 147 height 22
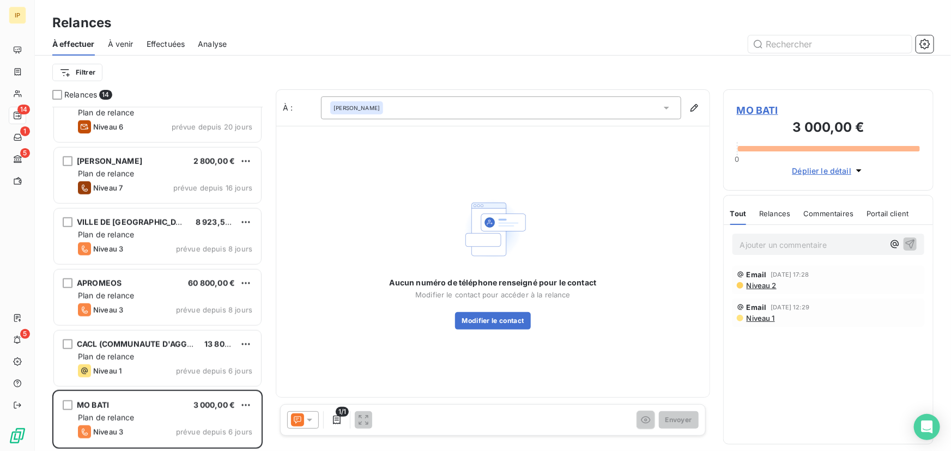
click at [340, 417] on span "1/1" at bounding box center [342, 412] width 13 height 10
click at [334, 420] on icon "button" at bounding box center [336, 420] width 11 height 11
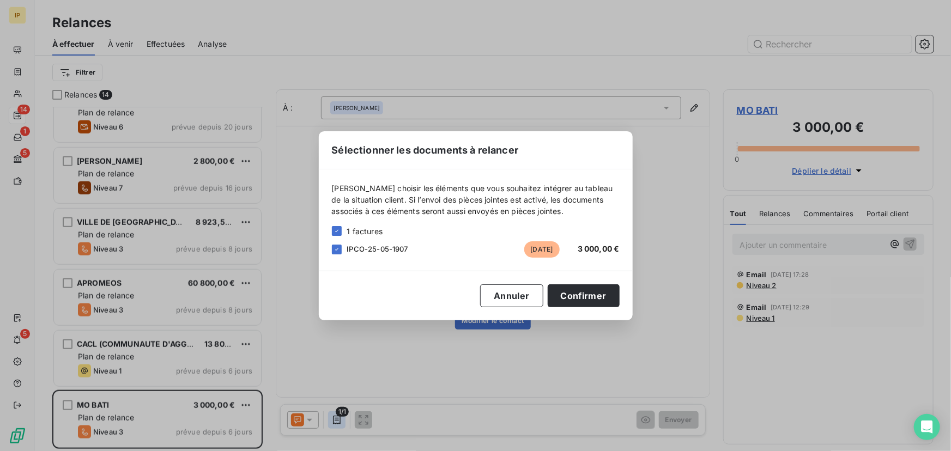
click at [334, 420] on div "Sélectionner les documents à relancer [PERSON_NAME] choisir les éléments que vo…" at bounding box center [475, 225] width 951 height 451
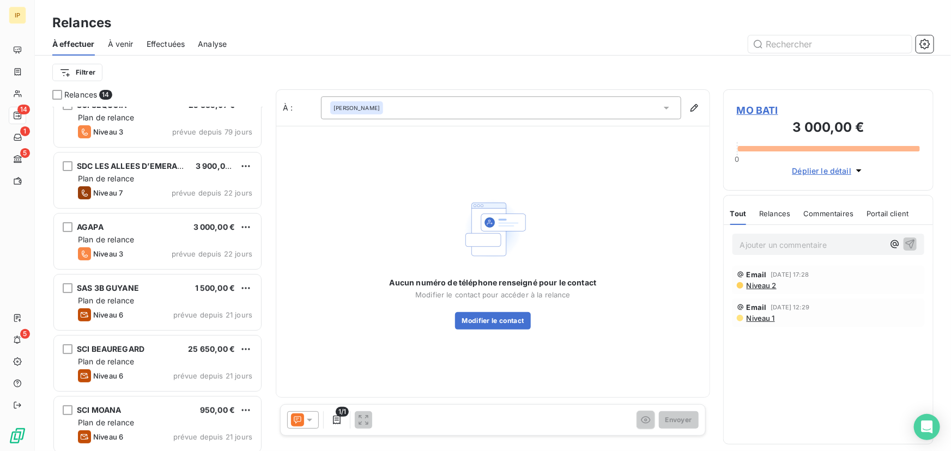
scroll to position [33, 0]
